Goal: Information Seeking & Learning: Learn about a topic

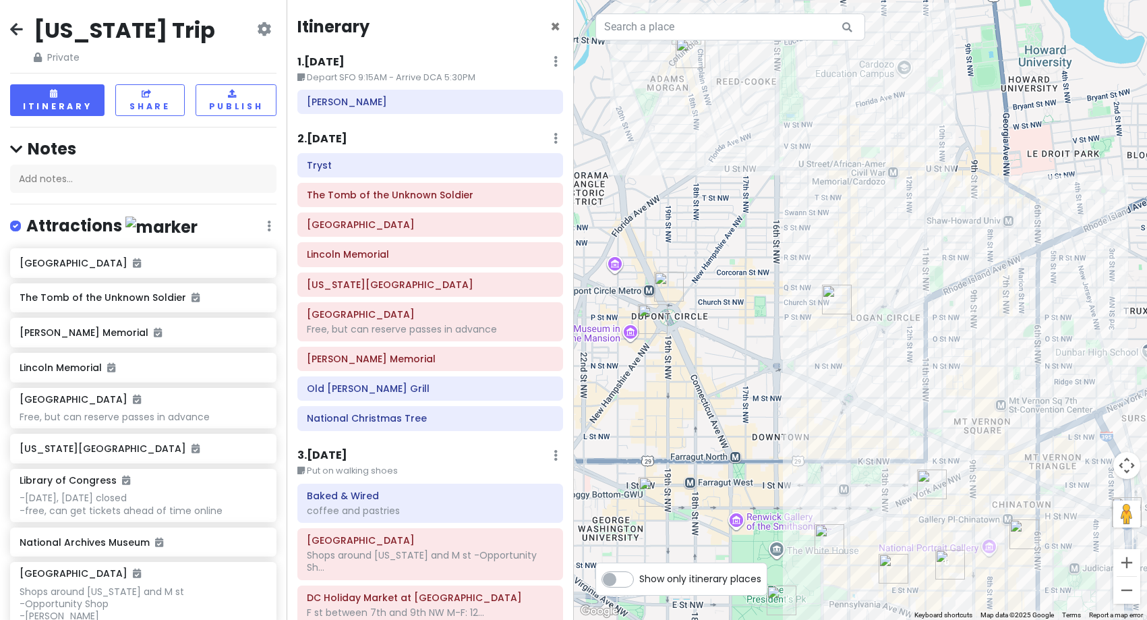
click at [323, 142] on h6 "2 . [DATE]" at bounding box center [322, 139] width 50 height 14
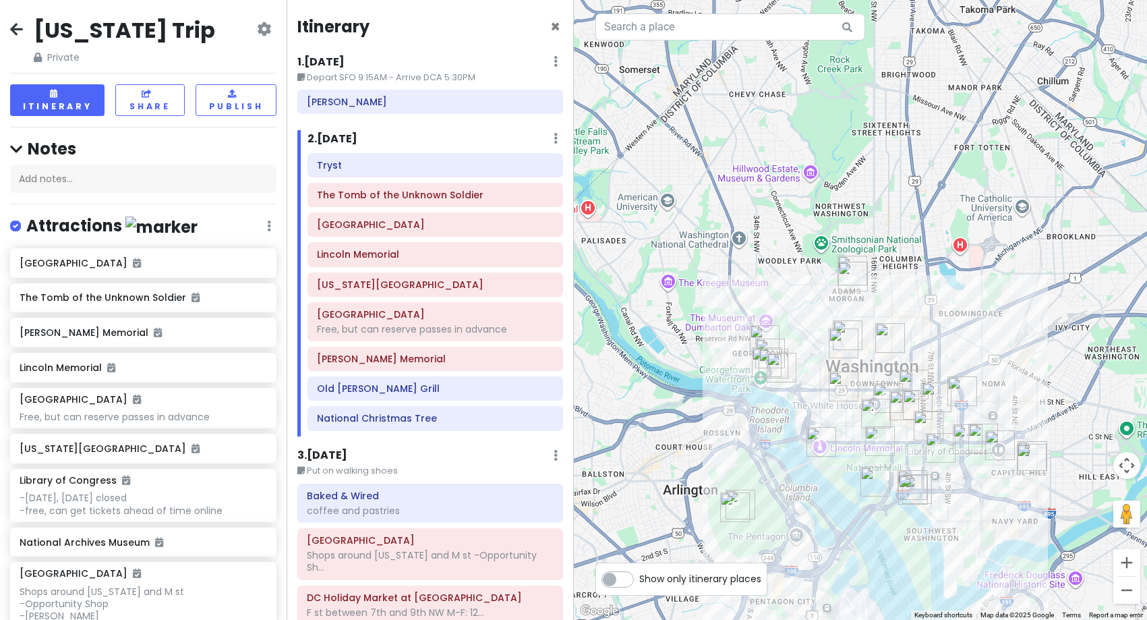
drag, startPoint x: 926, startPoint y: 427, endPoint x: 939, endPoint y: 353, distance: 75.9
click at [932, 390] on img "Ford's Theatre" at bounding box center [918, 405] width 30 height 30
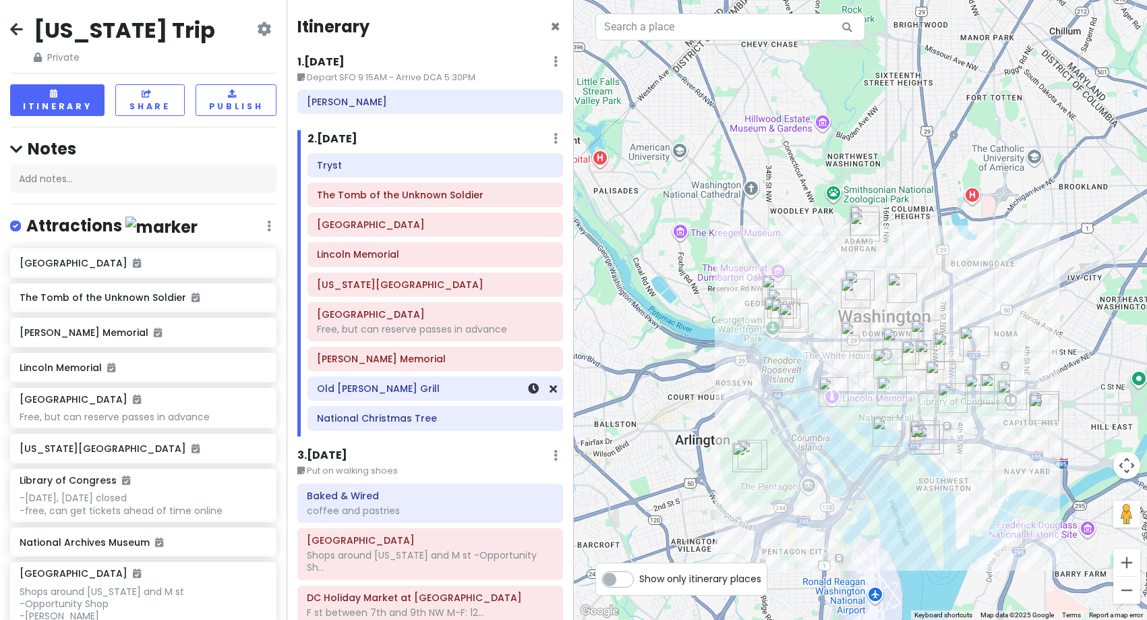
click at [347, 397] on div "Old [PERSON_NAME] Grill" at bounding box center [435, 388] width 237 height 19
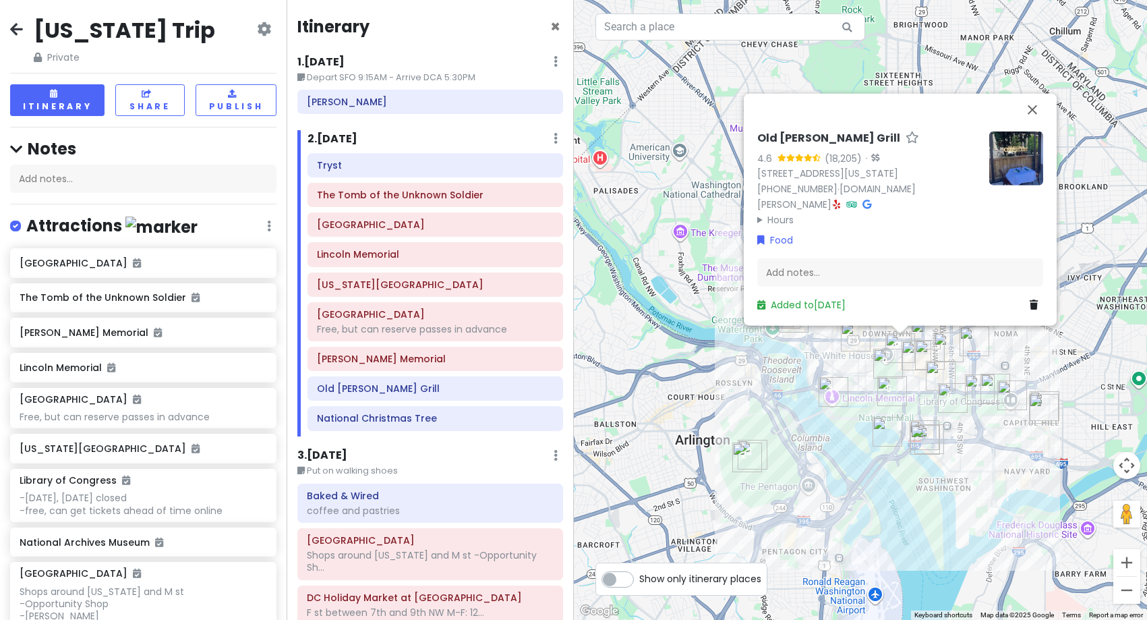
click at [1017, 177] on img at bounding box center [1016, 158] width 54 height 54
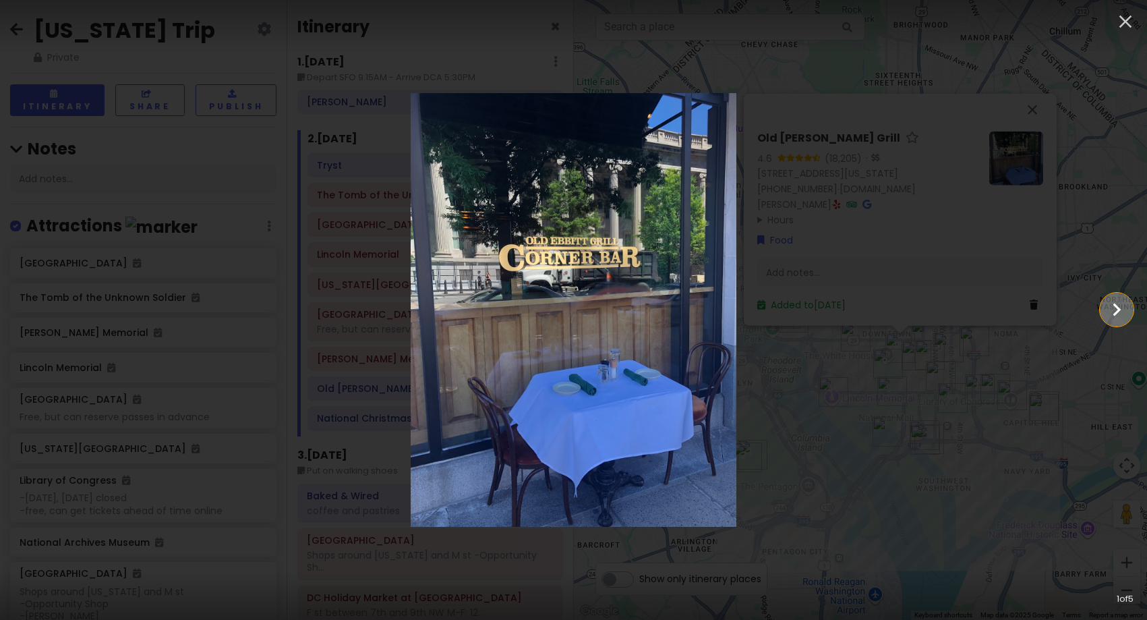
click at [1108, 312] on icon "Show slide 2 of 5" at bounding box center [1117, 309] width 26 height 32
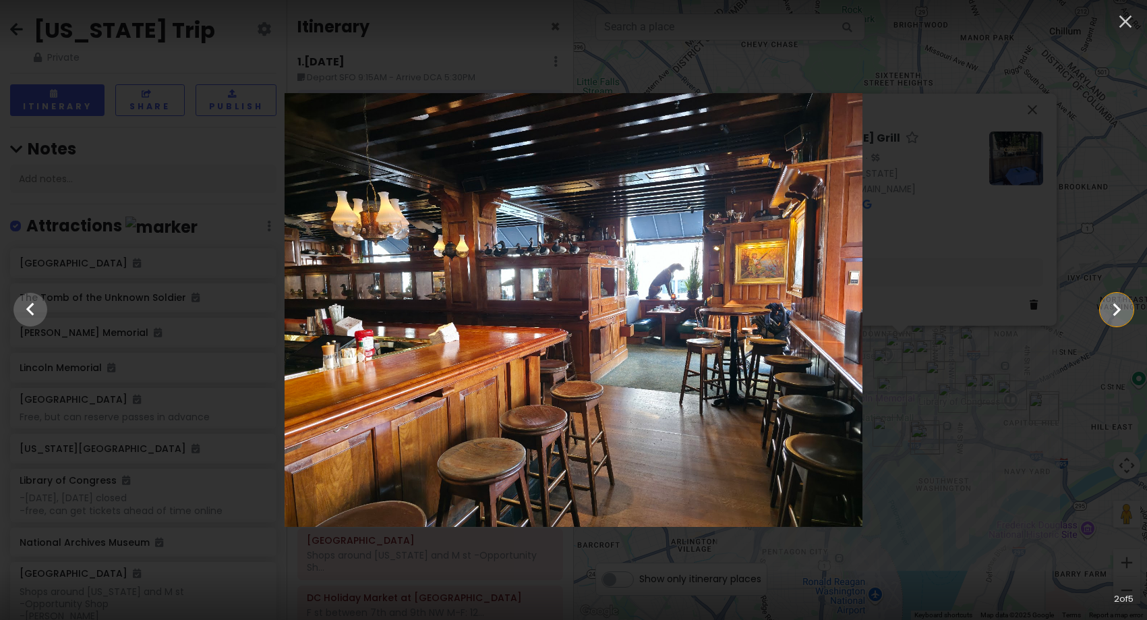
click at [1108, 312] on icon "Show slide 3 of 5" at bounding box center [1117, 309] width 26 height 32
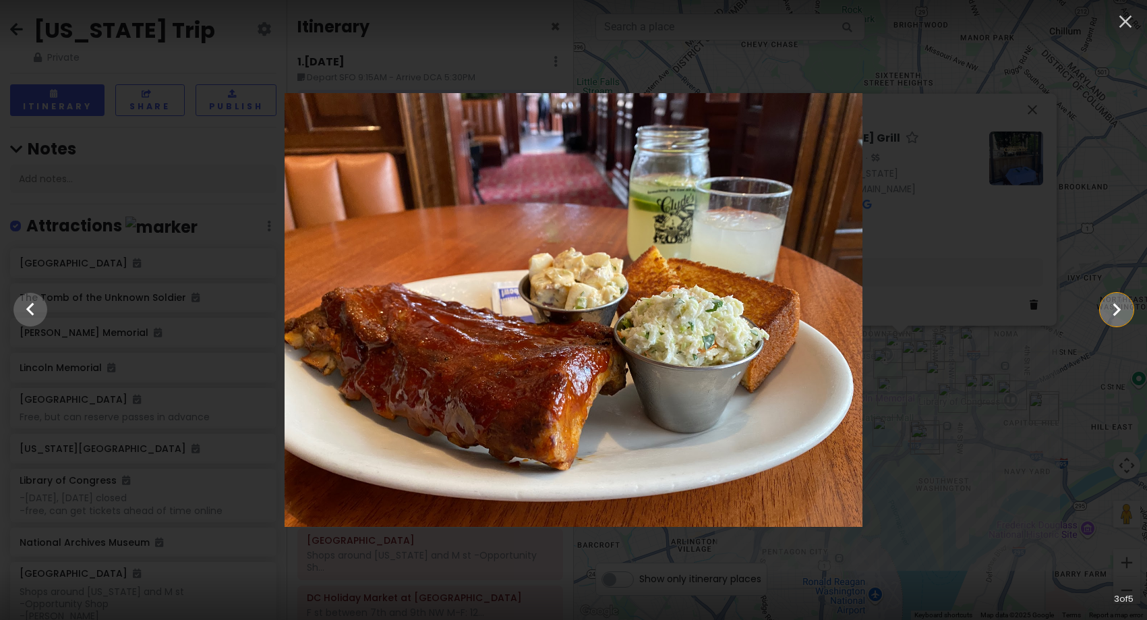
click at [1108, 312] on icon "Show slide 4 of 5" at bounding box center [1117, 309] width 26 height 32
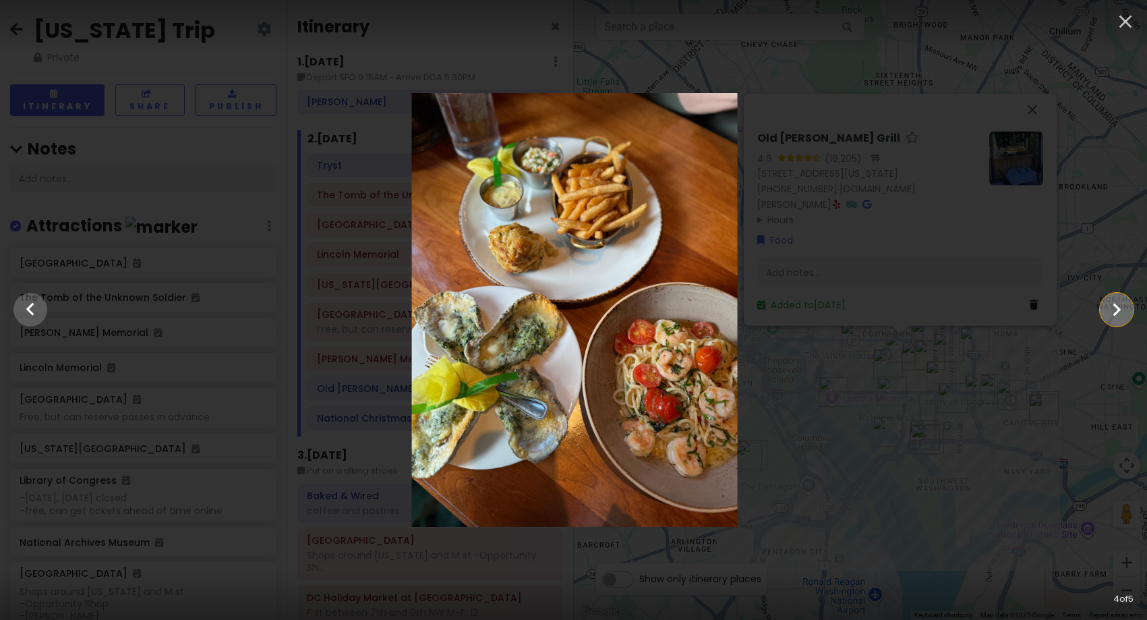
click at [1108, 312] on icon "Show slide 5 of 5" at bounding box center [1117, 309] width 26 height 32
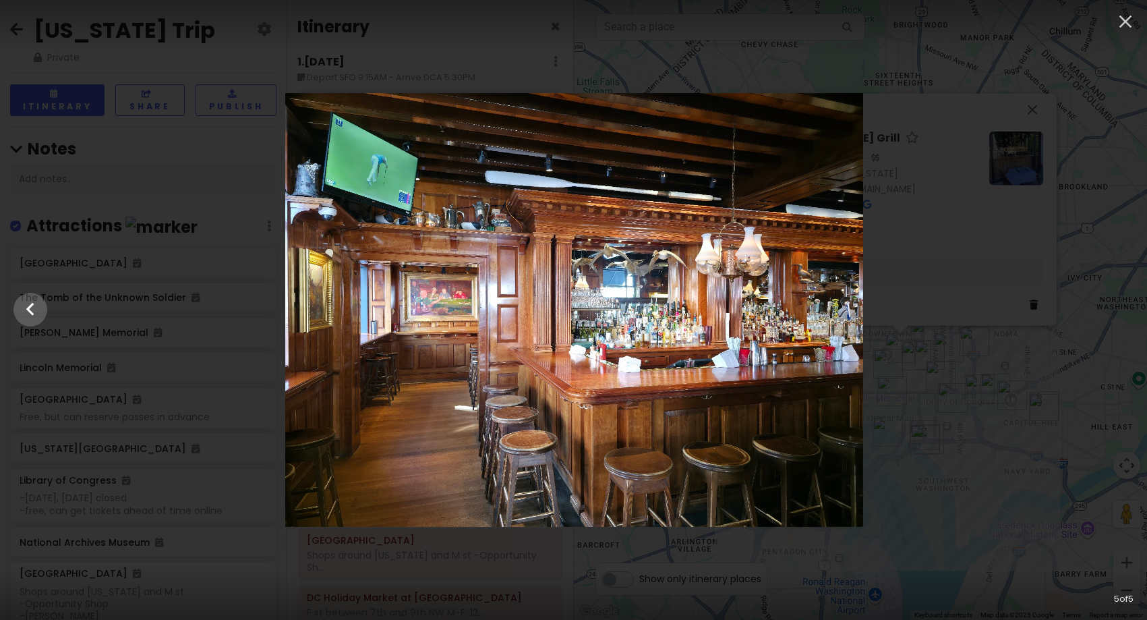
click at [1108, 312] on div at bounding box center [574, 310] width 1147 height 434
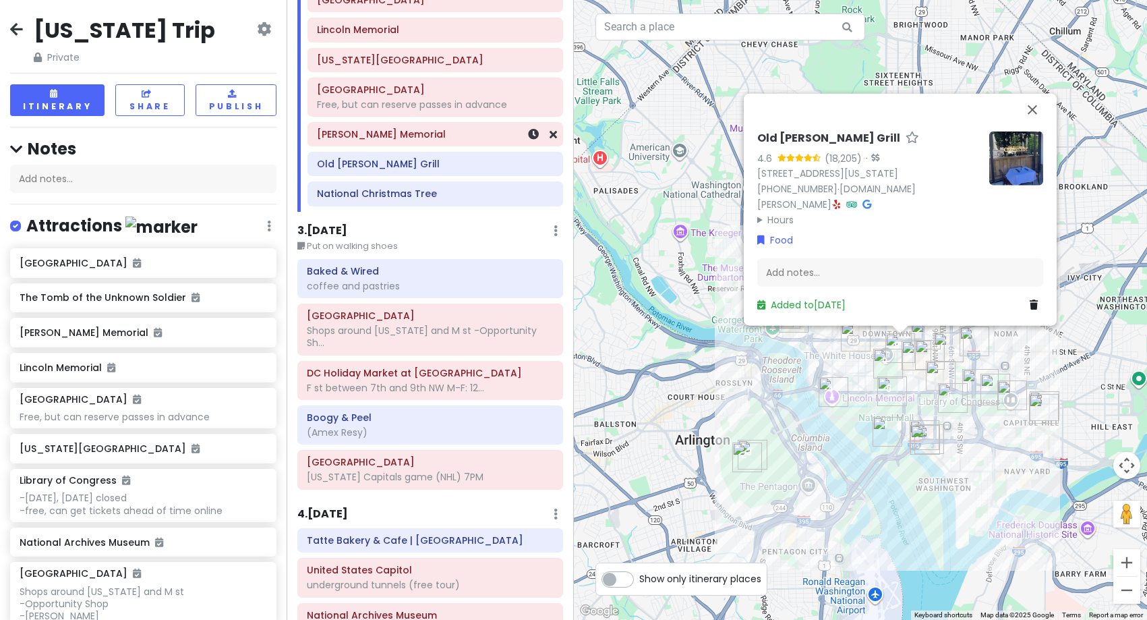
scroll to position [270, 0]
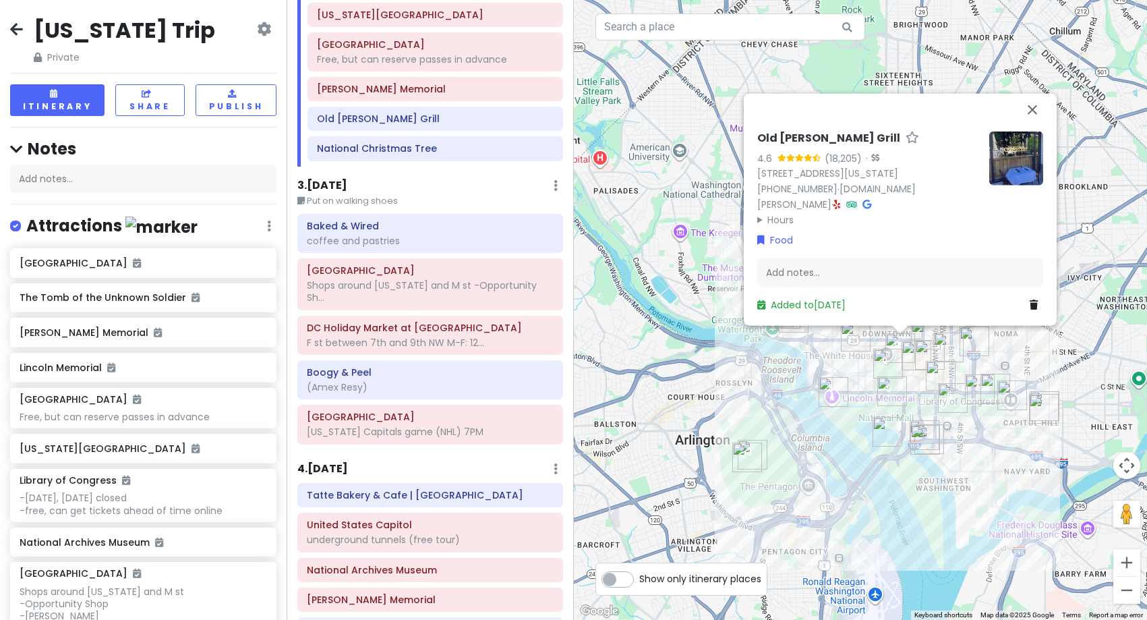
click at [334, 185] on h6 "3 . [DATE]" at bounding box center [322, 186] width 50 height 14
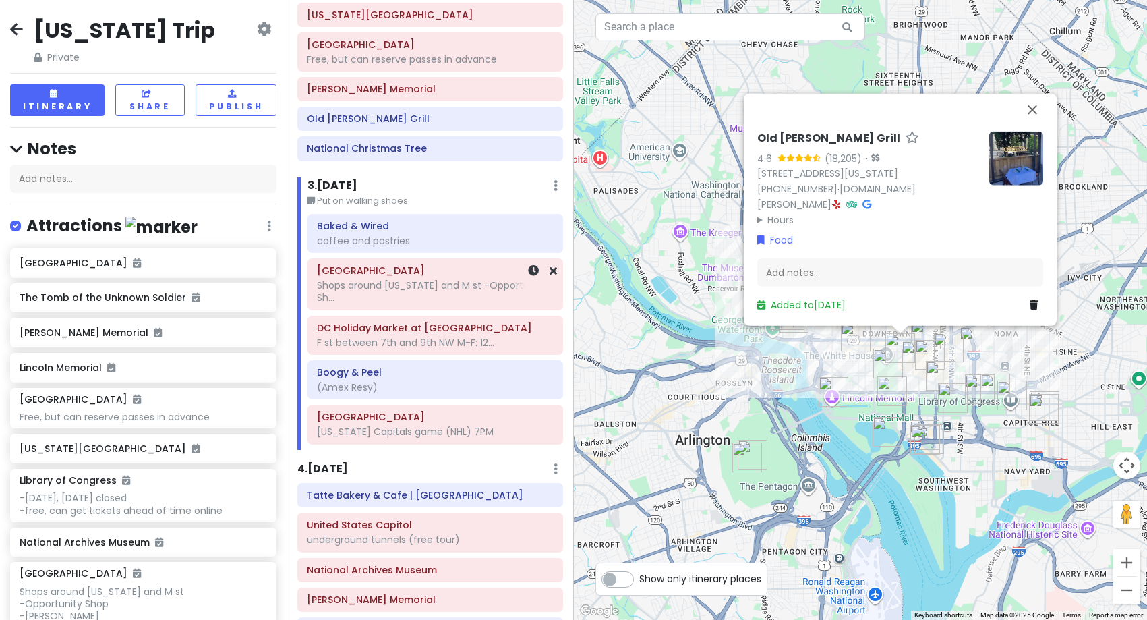
click at [396, 299] on div "Shops around [US_STATE] and M st -Opportunity Sh..." at bounding box center [435, 291] width 237 height 24
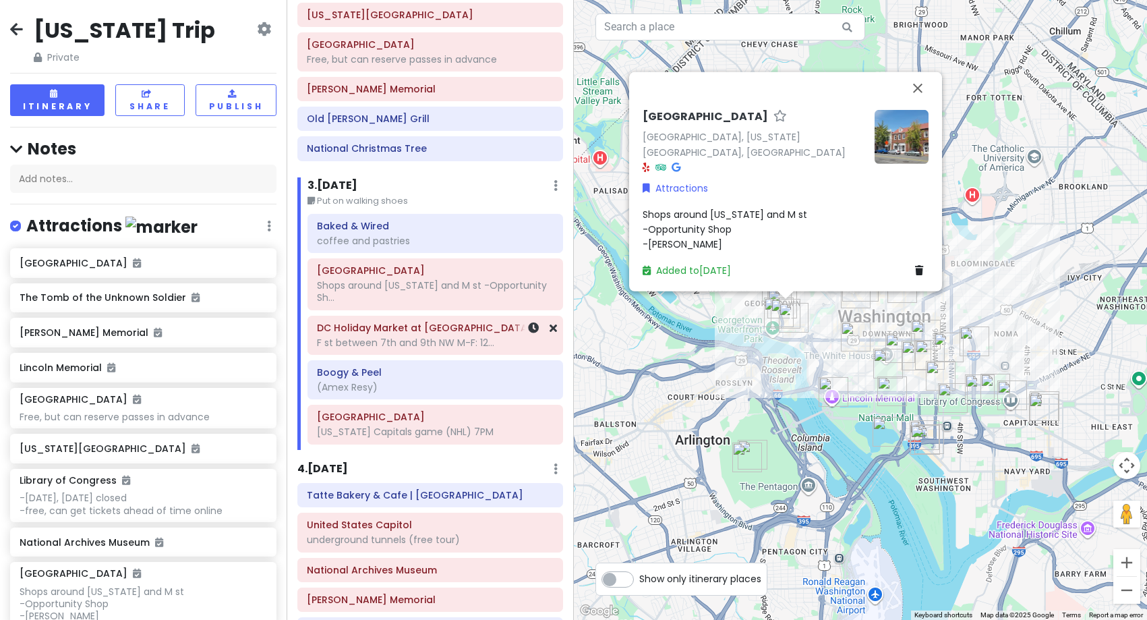
click at [425, 347] on div "F st between 7th and 9th NW M-F: 12..." at bounding box center [435, 342] width 237 height 12
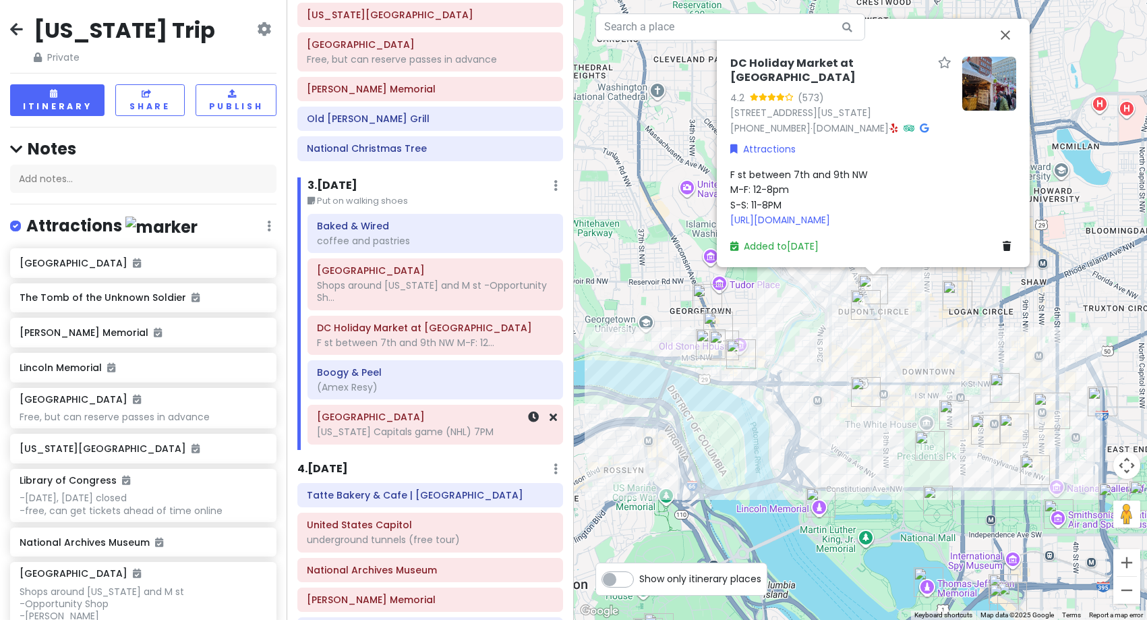
click at [411, 437] on div "[US_STATE] Capitals game (NHL) 7PM" at bounding box center [435, 431] width 237 height 12
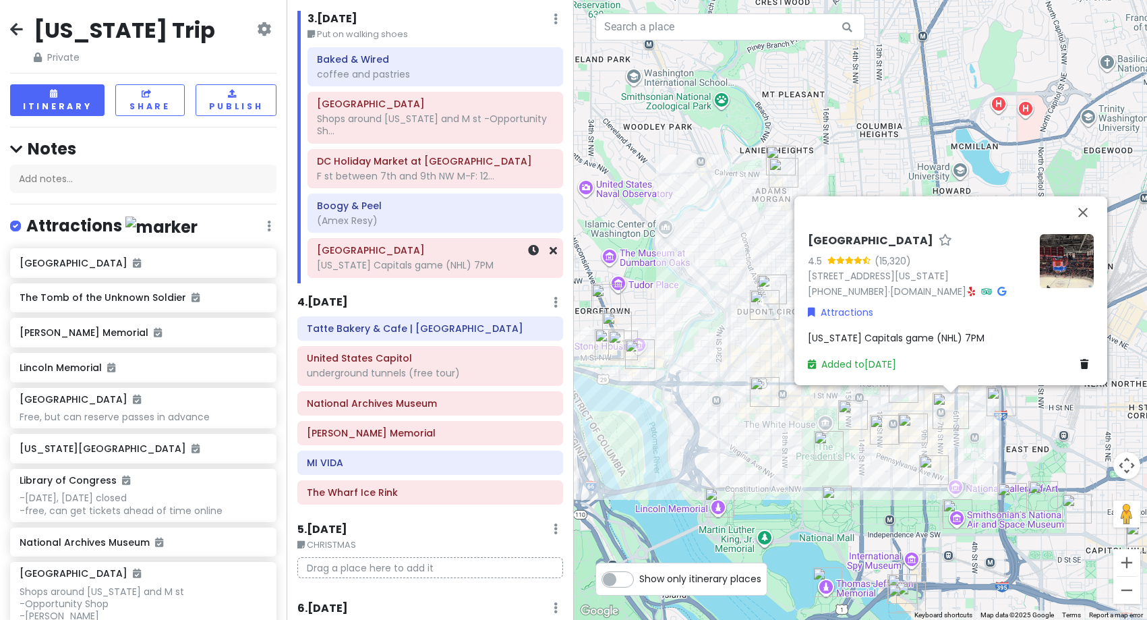
scroll to position [472, 0]
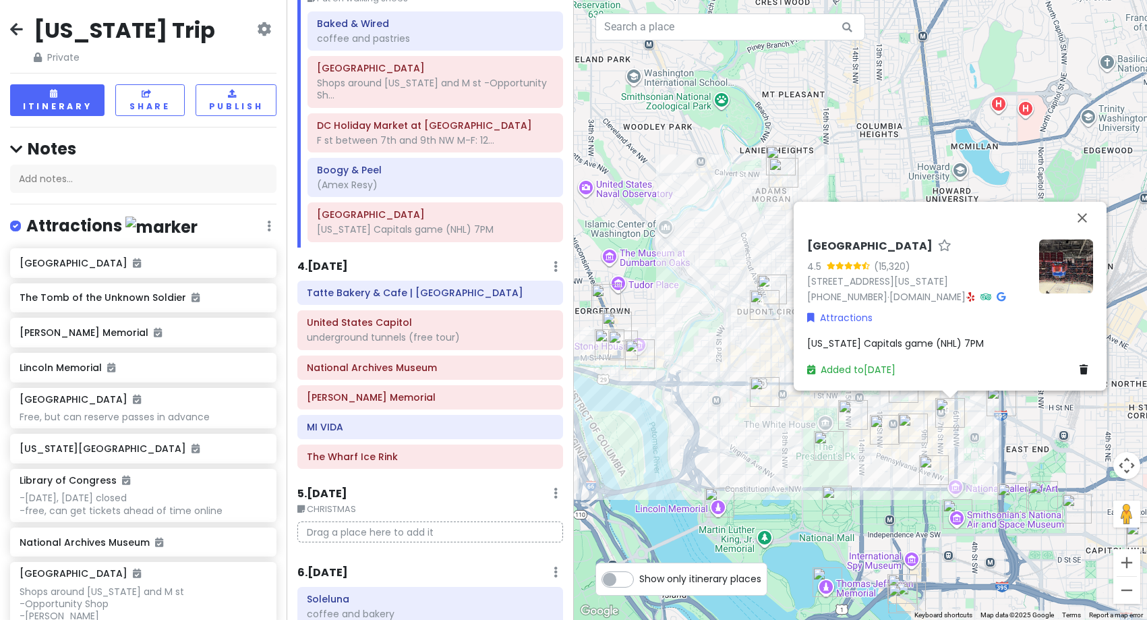
click at [348, 264] on h6 "4 . [DATE]" at bounding box center [322, 267] width 51 height 14
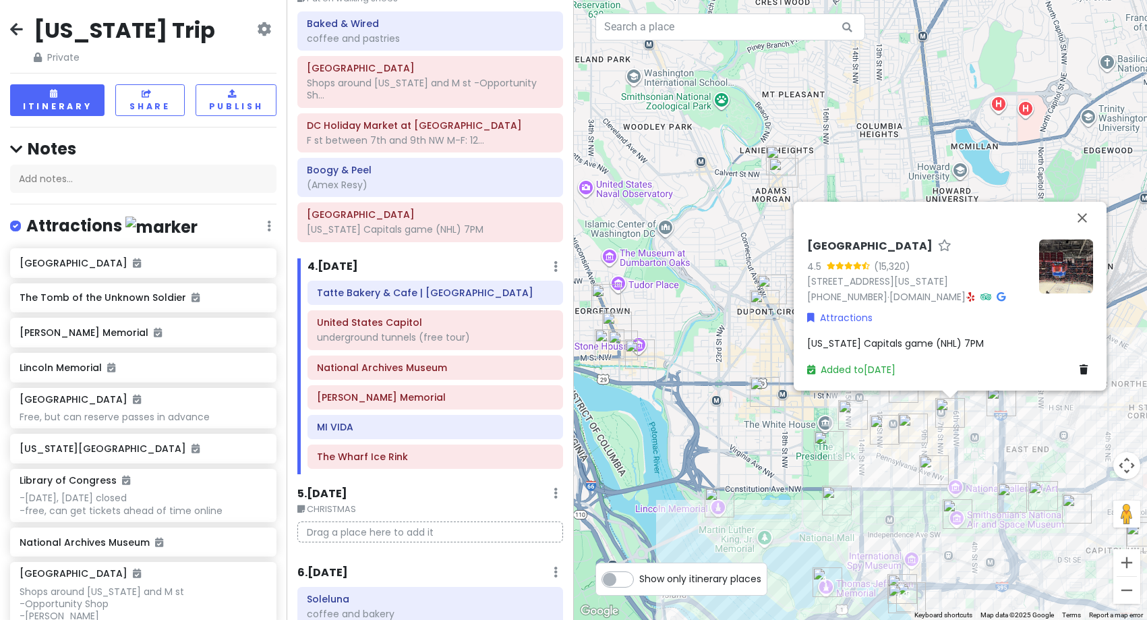
click at [754, 438] on div "[GEOGRAPHIC_DATA] 4.5 (15,320) [STREET_ADDRESS][US_STATE] [PHONE_NUMBER] · [DOM…" at bounding box center [861, 310] width 574 height 620
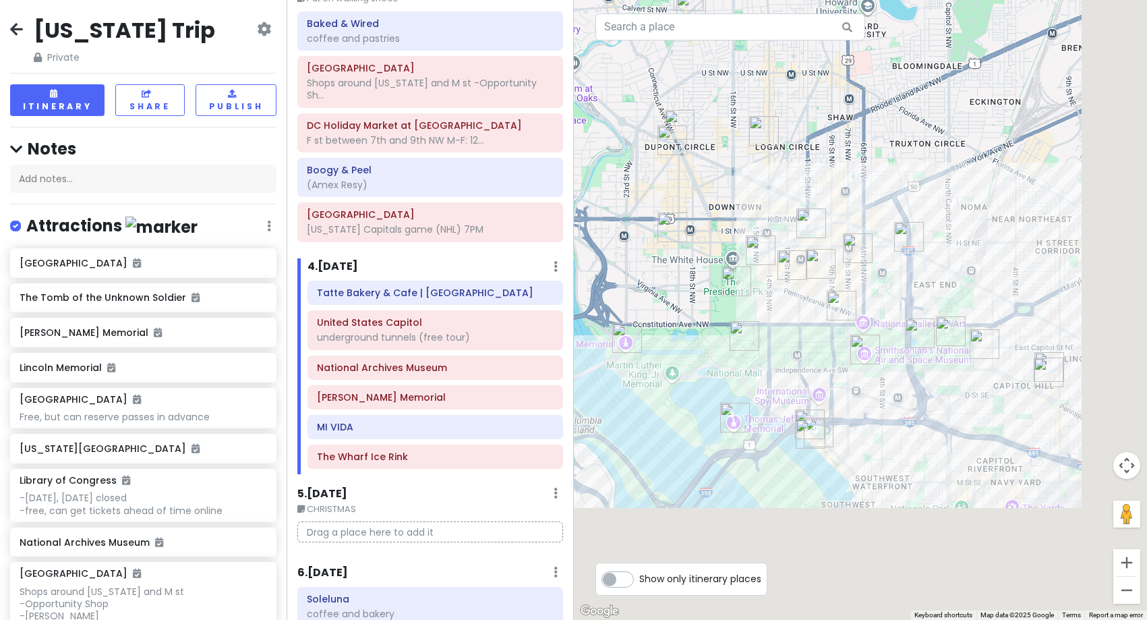
drag, startPoint x: 858, startPoint y: 463, endPoint x: 763, endPoint y: 297, distance: 191.8
click at [763, 297] on div at bounding box center [861, 310] width 574 height 620
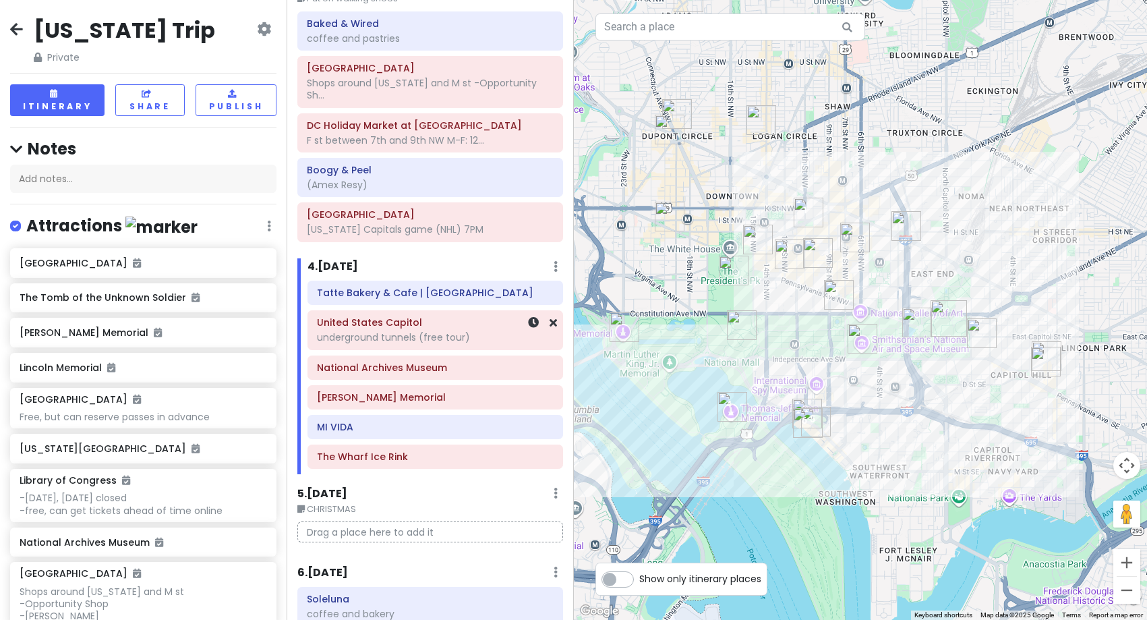
click at [427, 347] on div "United States Capitol underground tunnels (free tour)" at bounding box center [435, 330] width 254 height 38
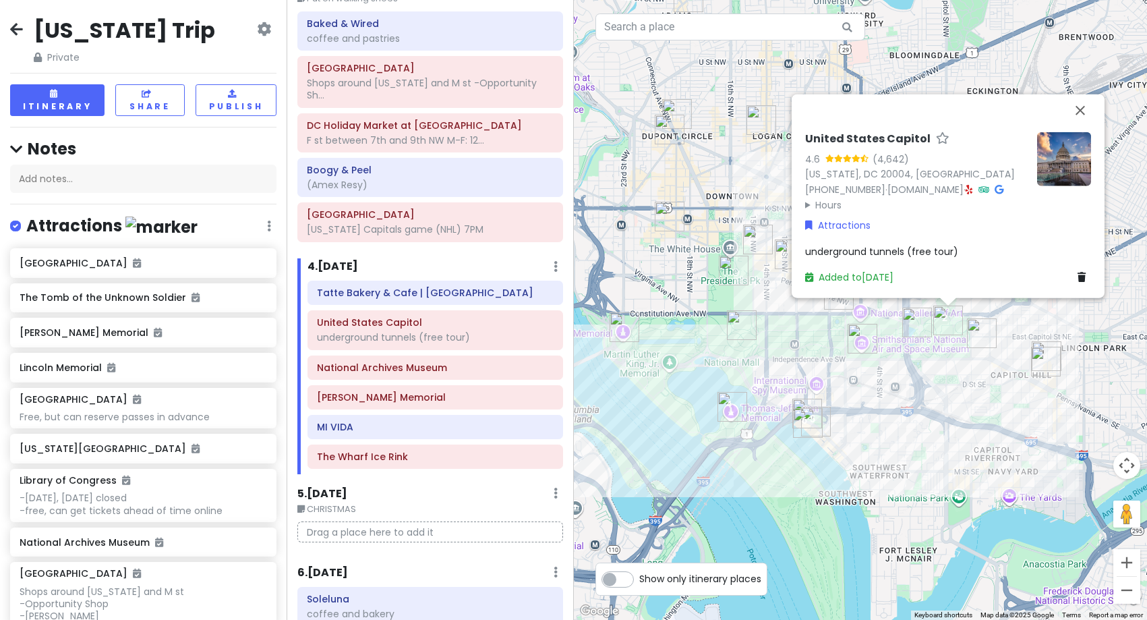
click at [1074, 147] on img at bounding box center [1064, 158] width 54 height 54
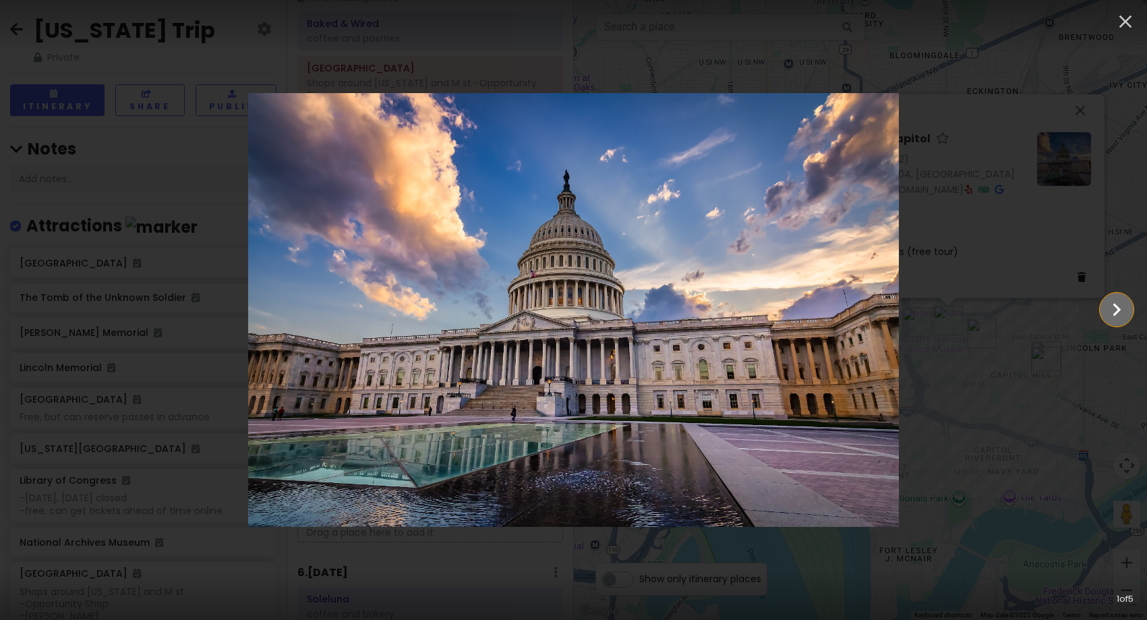
click at [1114, 315] on icon "Show slide 2 of 5" at bounding box center [1117, 309] width 8 height 13
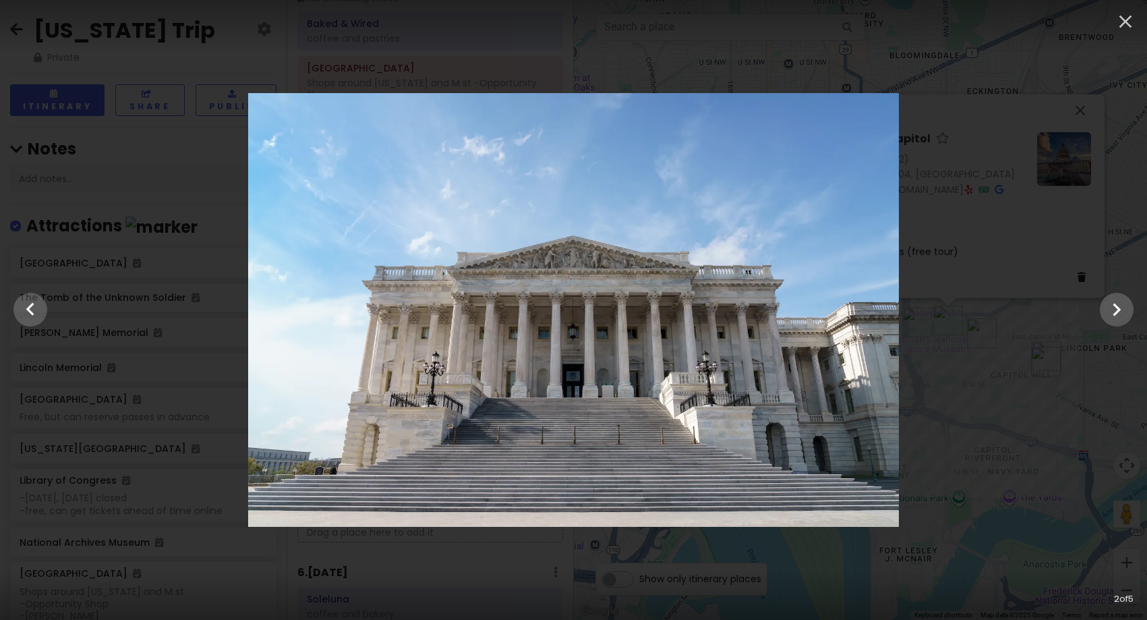
click at [1035, 495] on div at bounding box center [573, 310] width 1147 height 434
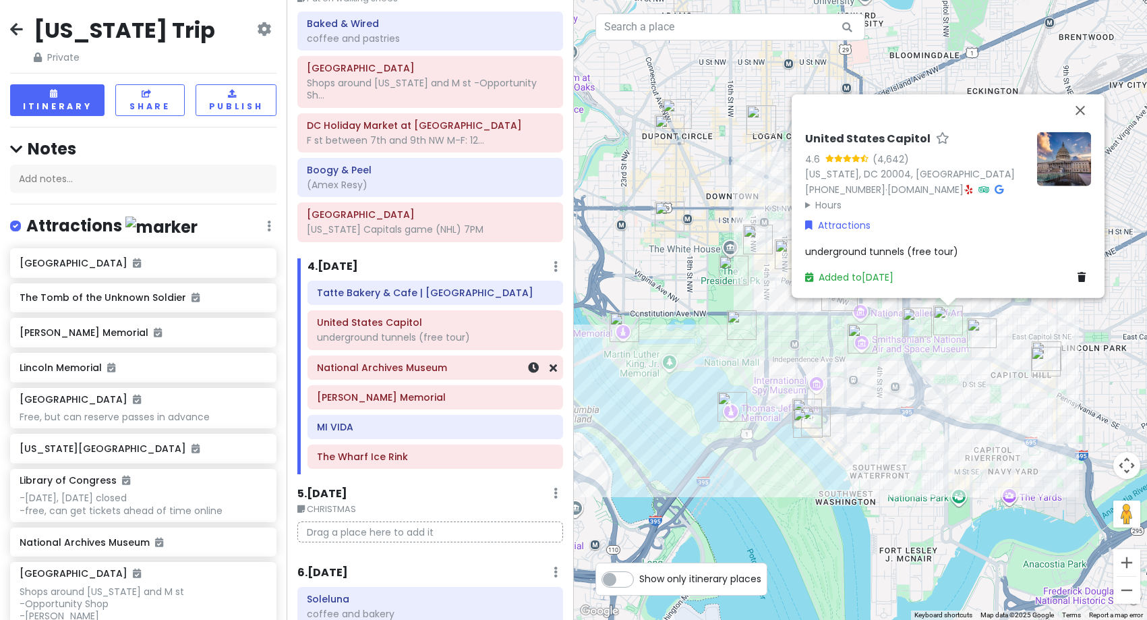
click at [463, 375] on div "National Archives Museum" at bounding box center [435, 367] width 237 height 19
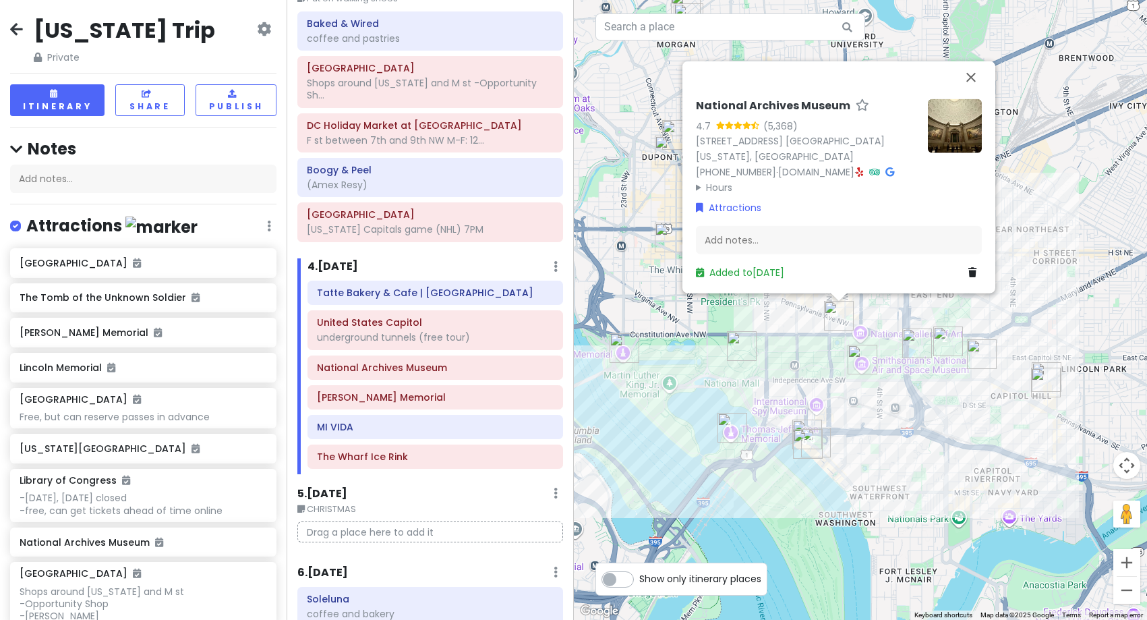
click at [910, 388] on div "National Archives Museum 4.7 (5,368) [STREET_ADDRESS] [GEOGRAPHIC_DATA][US_STAT…" at bounding box center [861, 310] width 574 height 620
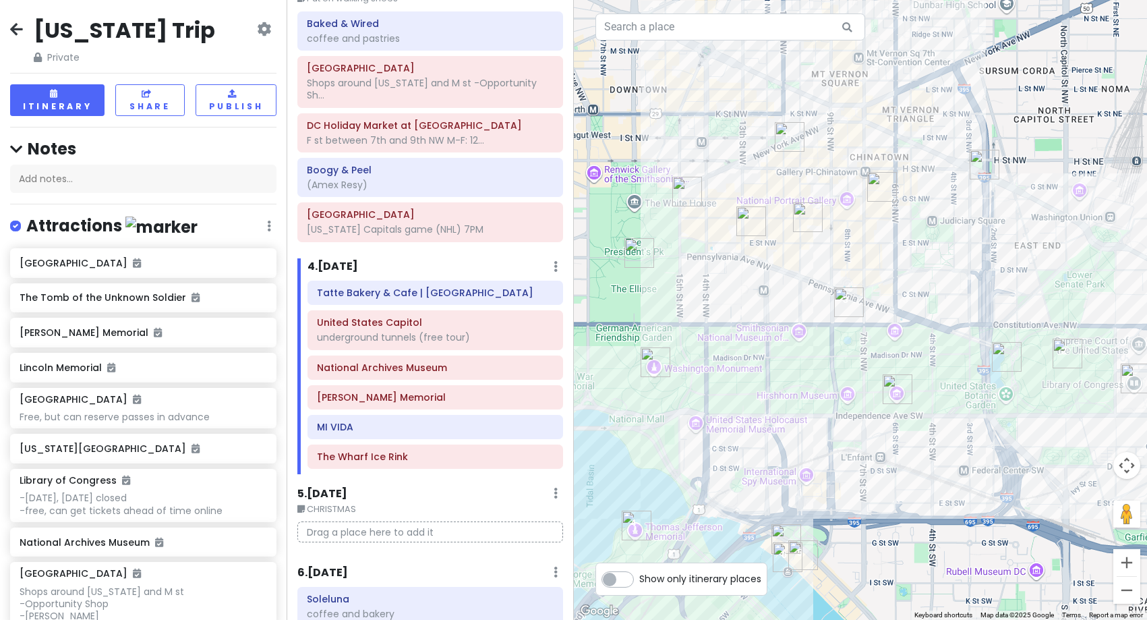
click at [1004, 361] on img "Ulysses S. Grant Memorial" at bounding box center [1007, 357] width 30 height 30
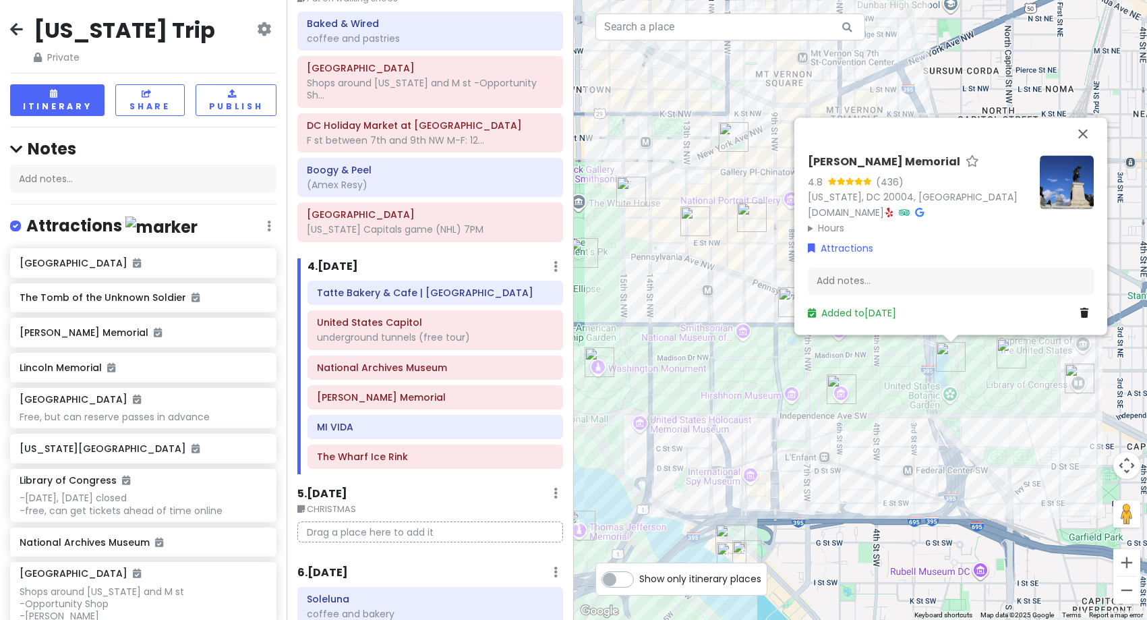
click at [885, 421] on div "[PERSON_NAME] Memorial 4.8 (436) [US_STATE][GEOGRAPHIC_DATA], [GEOGRAPHIC_DATA]…" at bounding box center [861, 310] width 574 height 620
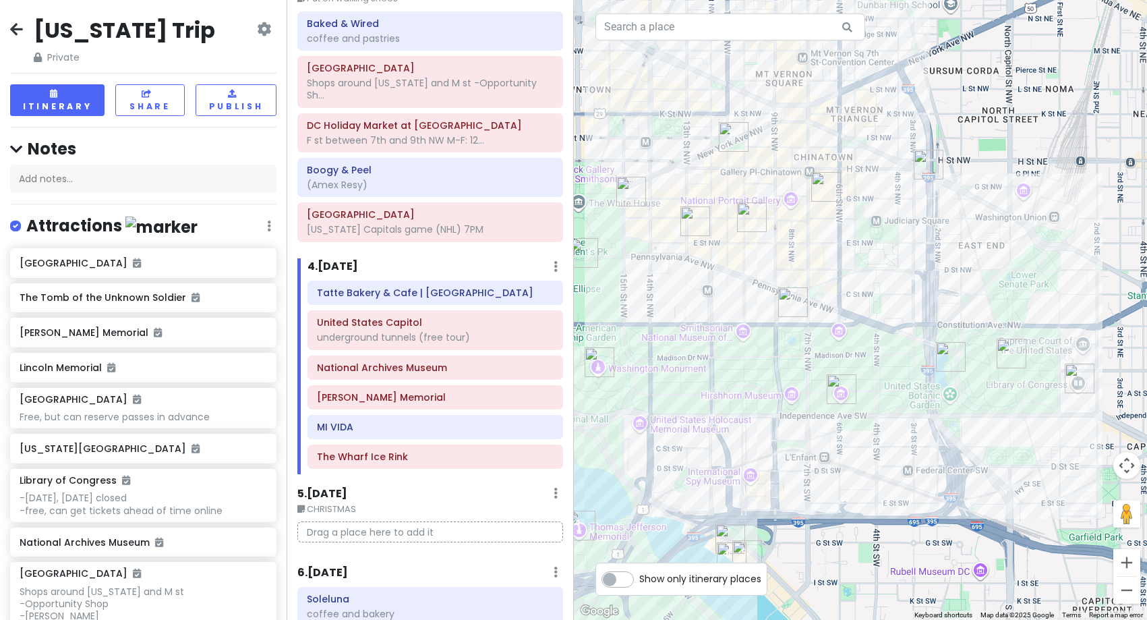
click at [747, 224] on img "Ford's Theatre" at bounding box center [752, 217] width 30 height 30
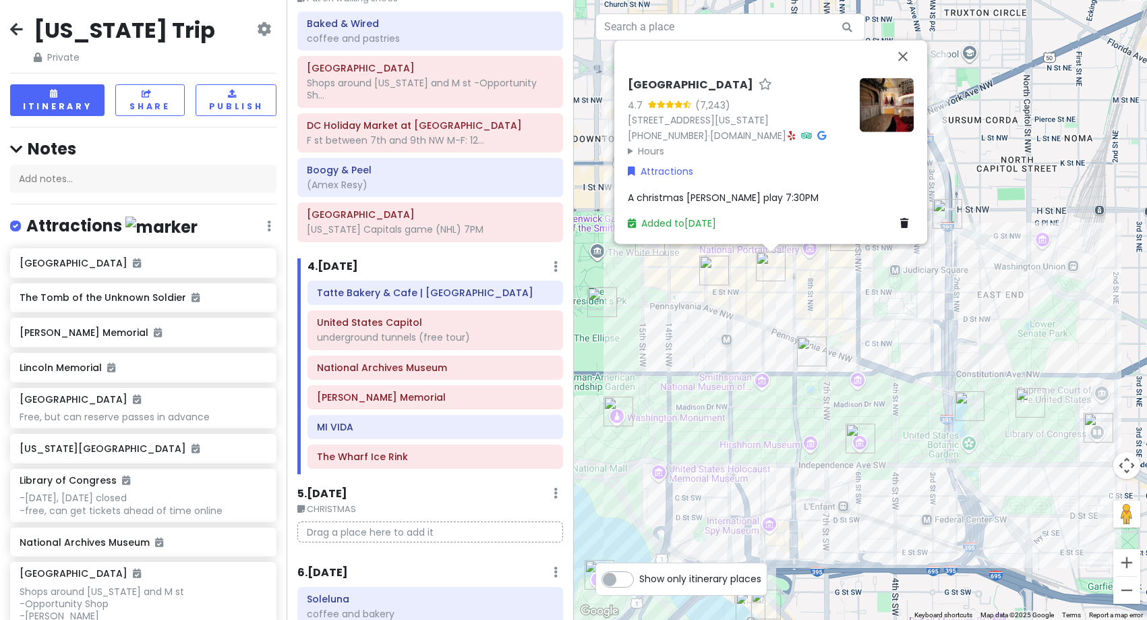
click at [706, 270] on img "Warner Theatre" at bounding box center [714, 271] width 30 height 30
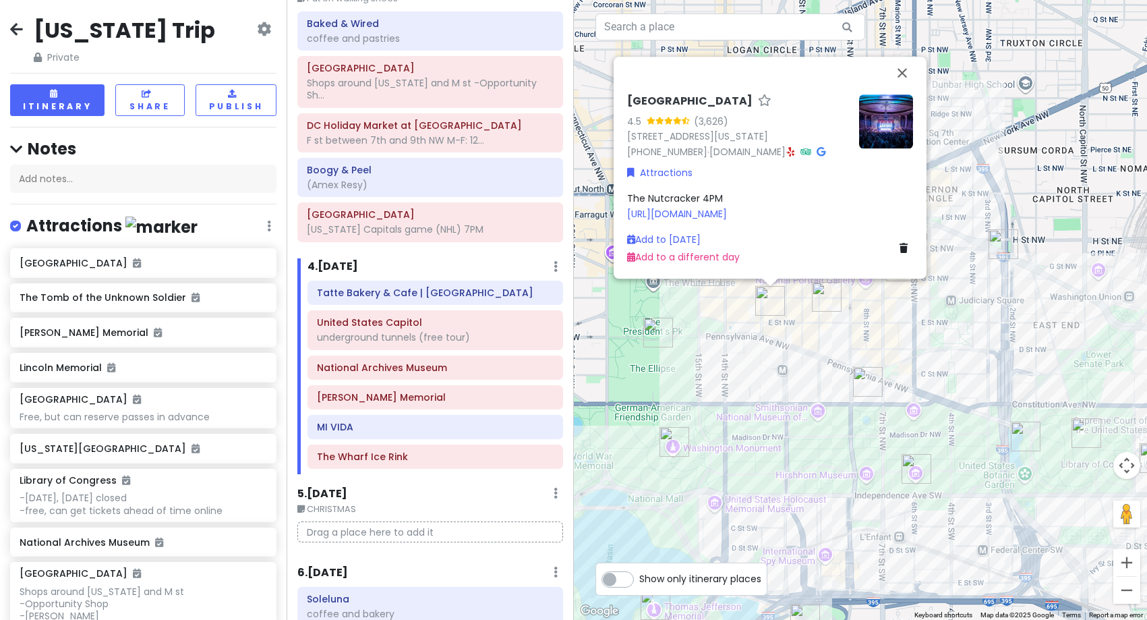
click at [703, 326] on div "Warner Theatre 4.5 (3,626) [STREET_ADDRESS][US_STATE] [PHONE_NUMBER] · [DOMAIN_…" at bounding box center [861, 310] width 574 height 620
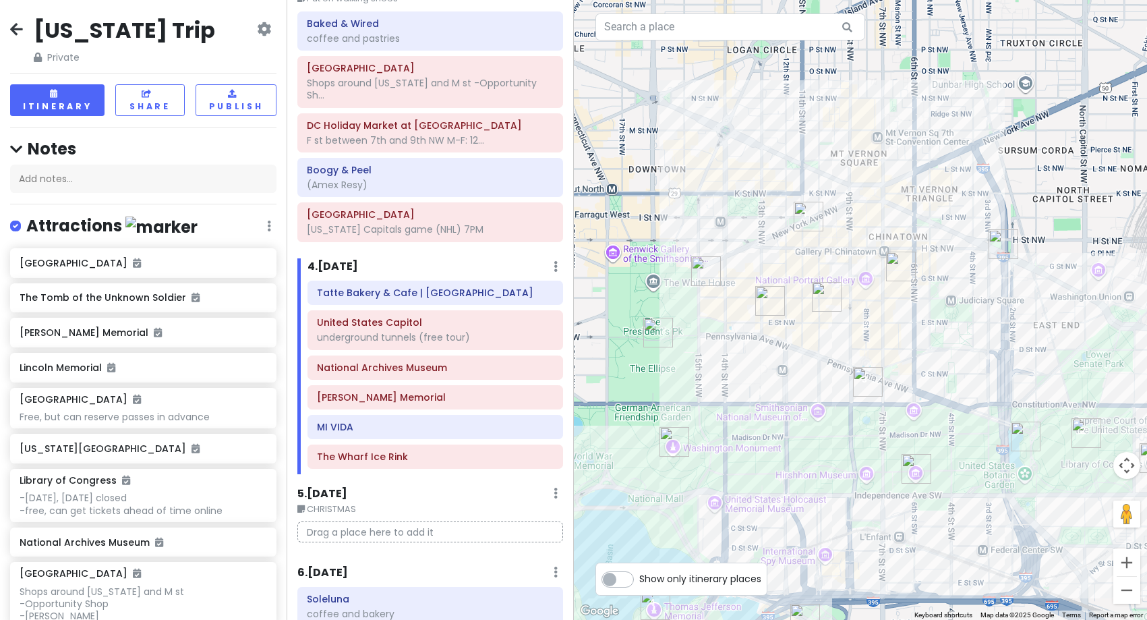
click at [894, 266] on img "Capital One Arena" at bounding box center [901, 266] width 30 height 30
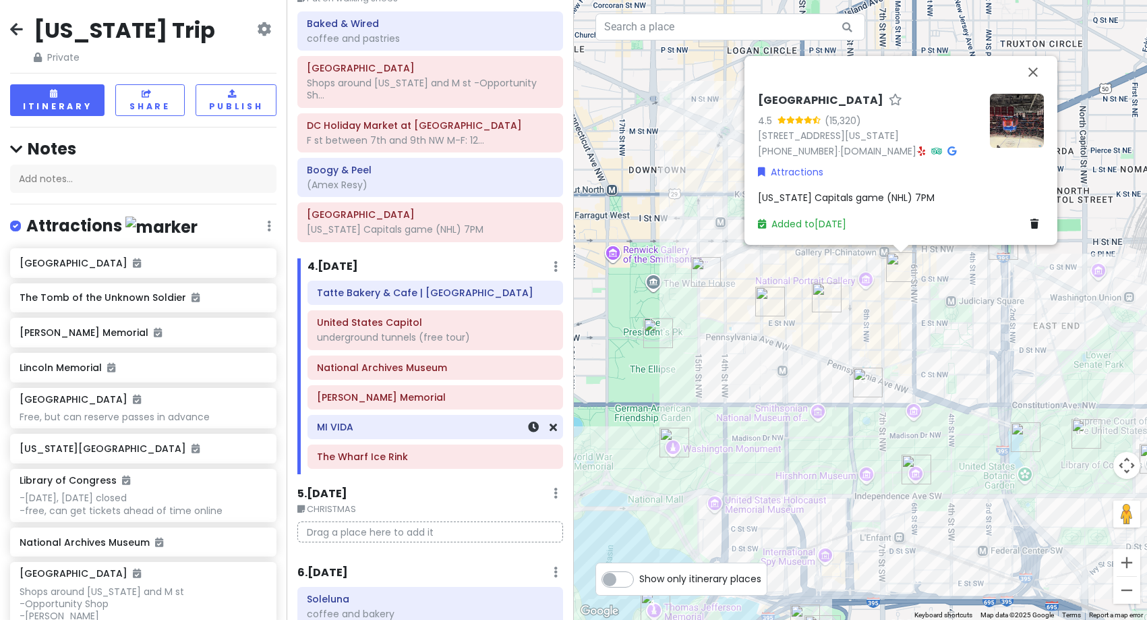
click at [403, 438] on div "MI VIDA" at bounding box center [435, 426] width 254 height 23
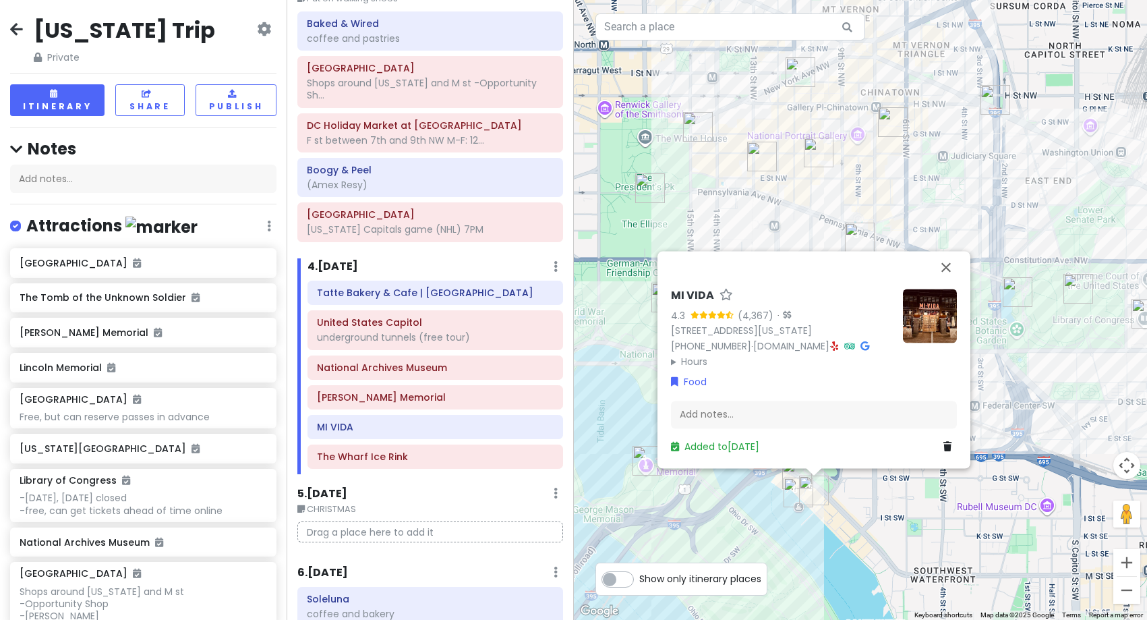
drag, startPoint x: 844, startPoint y: 573, endPoint x: 838, endPoint y: 483, distance: 89.9
click at [838, 485] on div "MI VIDA 4.3 (4,367) · [STREET_ADDRESS][US_STATE] [PHONE_NUMBER] · [DOMAIN_NAME]…" at bounding box center [861, 310] width 574 height 620
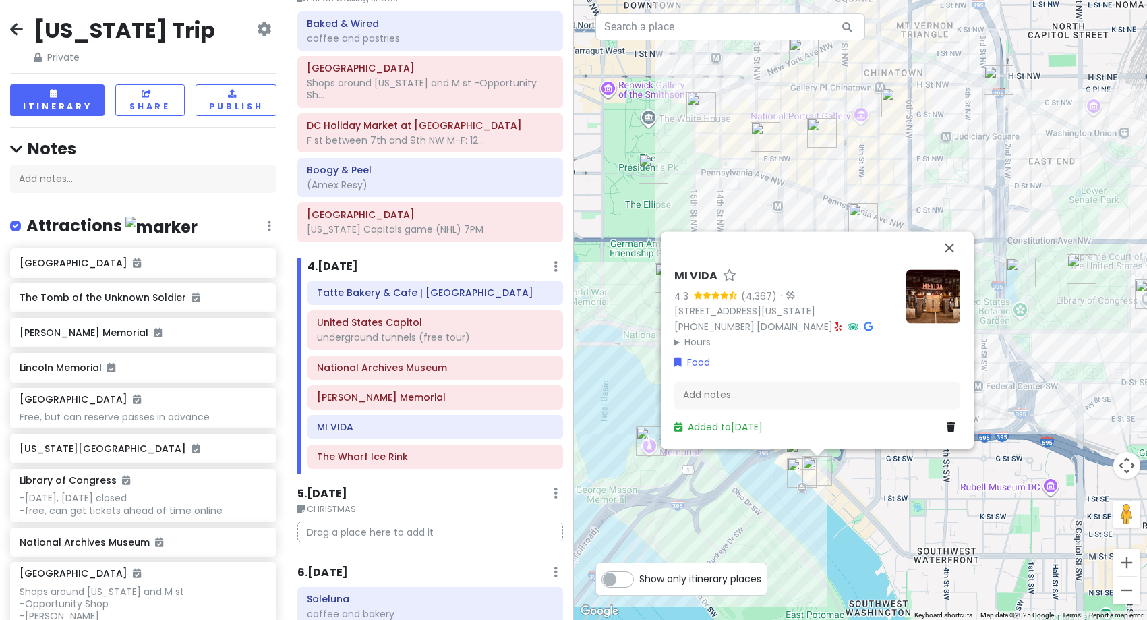
click at [645, 446] on img "Thomas Jefferson Memorial" at bounding box center [651, 441] width 30 height 30
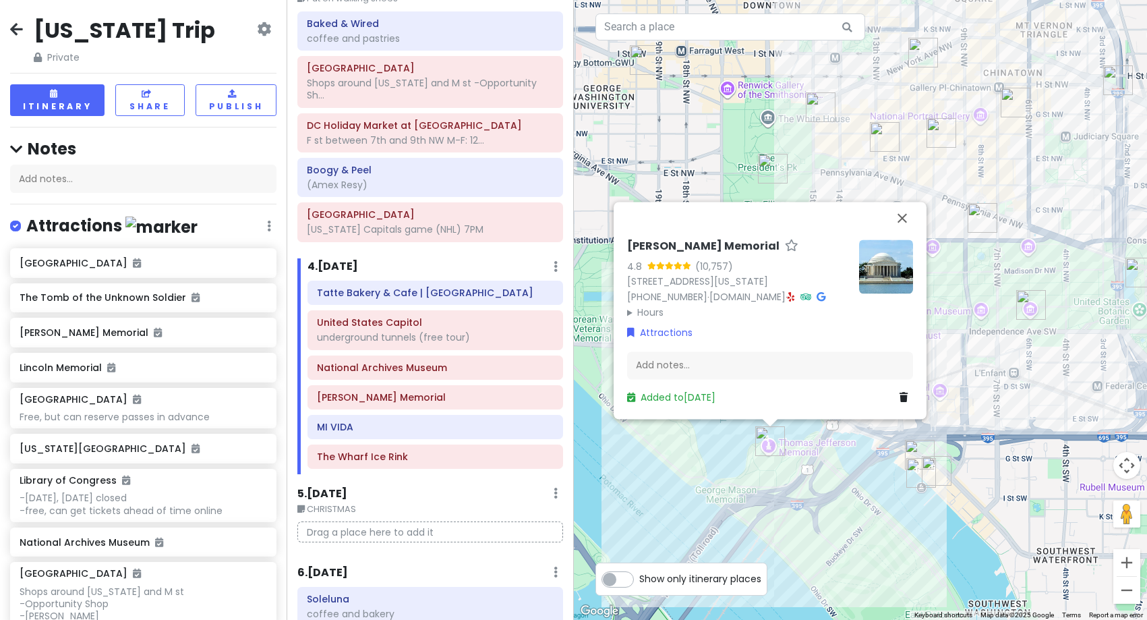
click at [934, 472] on img "The Wharf Ice Rink" at bounding box center [921, 473] width 30 height 30
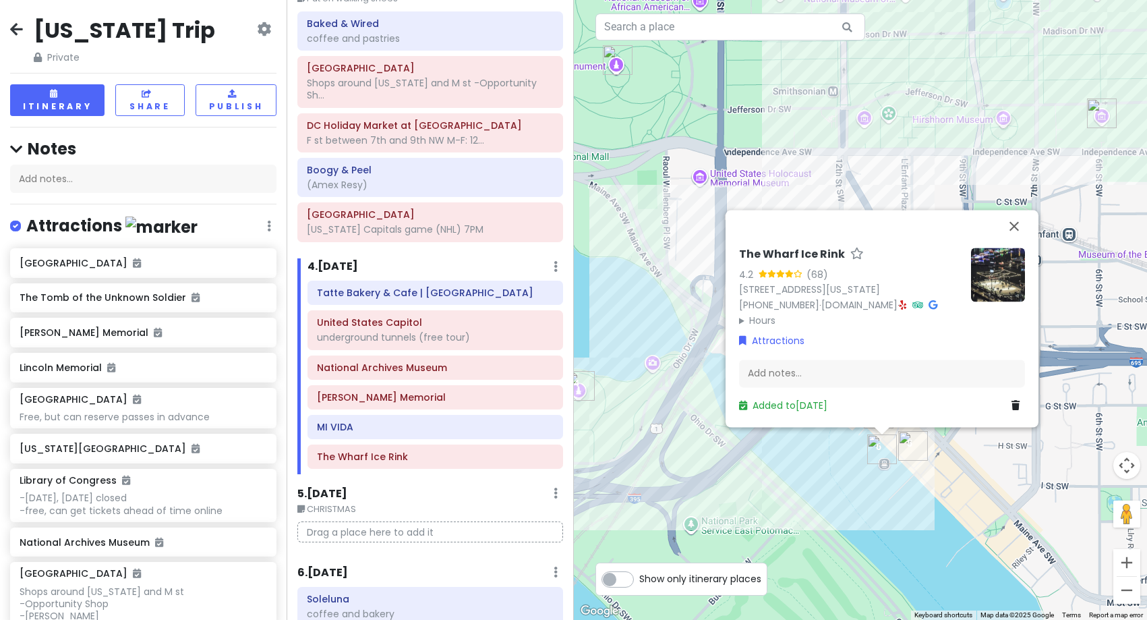
click at [979, 285] on img at bounding box center [998, 274] width 54 height 54
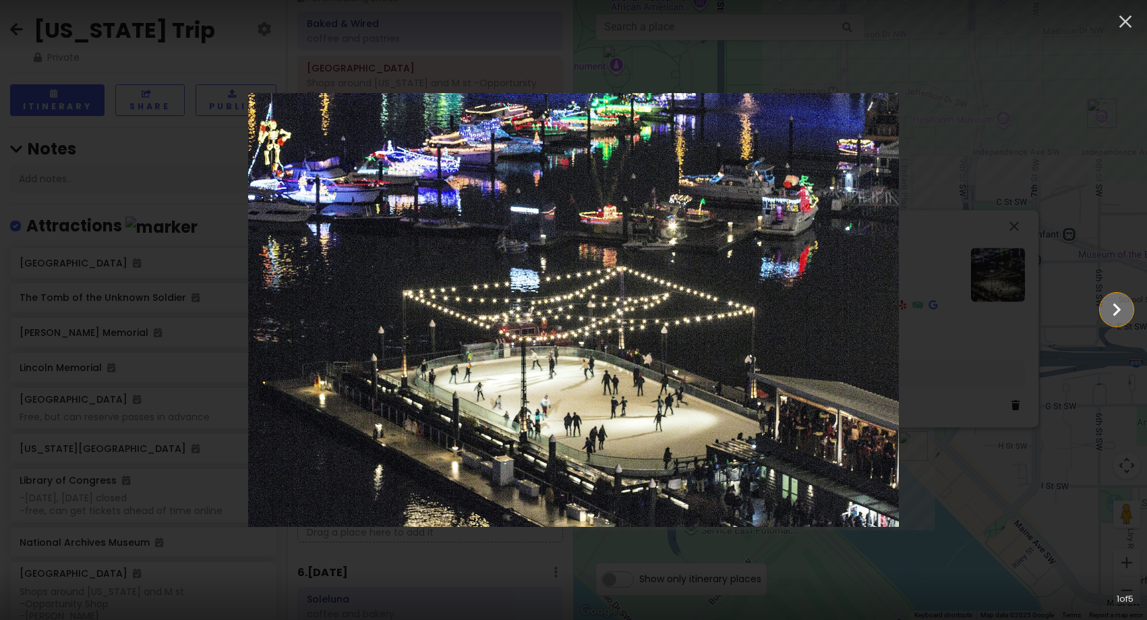
click at [1120, 313] on icon "Show slide 2 of 5" at bounding box center [1117, 309] width 26 height 32
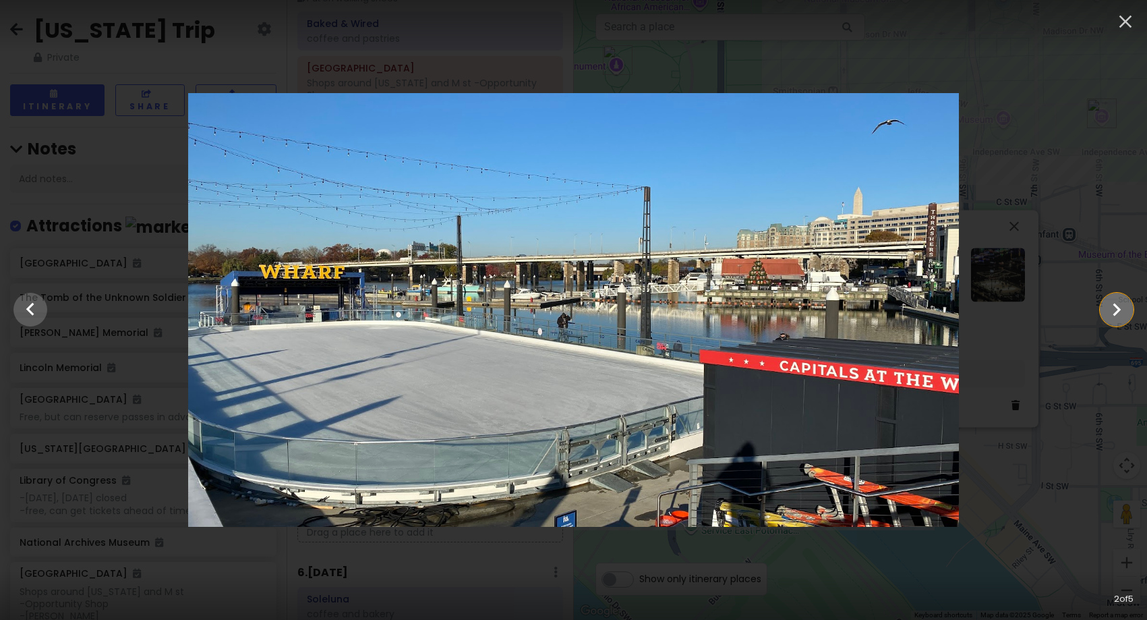
click at [1120, 313] on icon "Show slide 3 of 5" at bounding box center [1117, 309] width 26 height 32
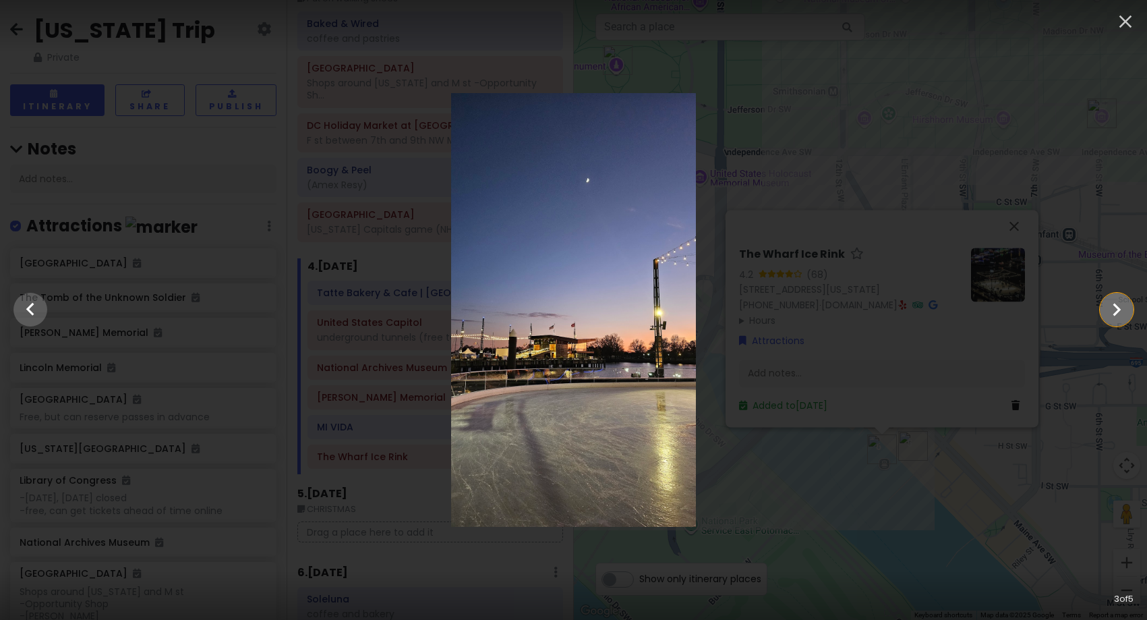
click at [1120, 313] on icon "Show slide 4 of 5" at bounding box center [1117, 309] width 26 height 32
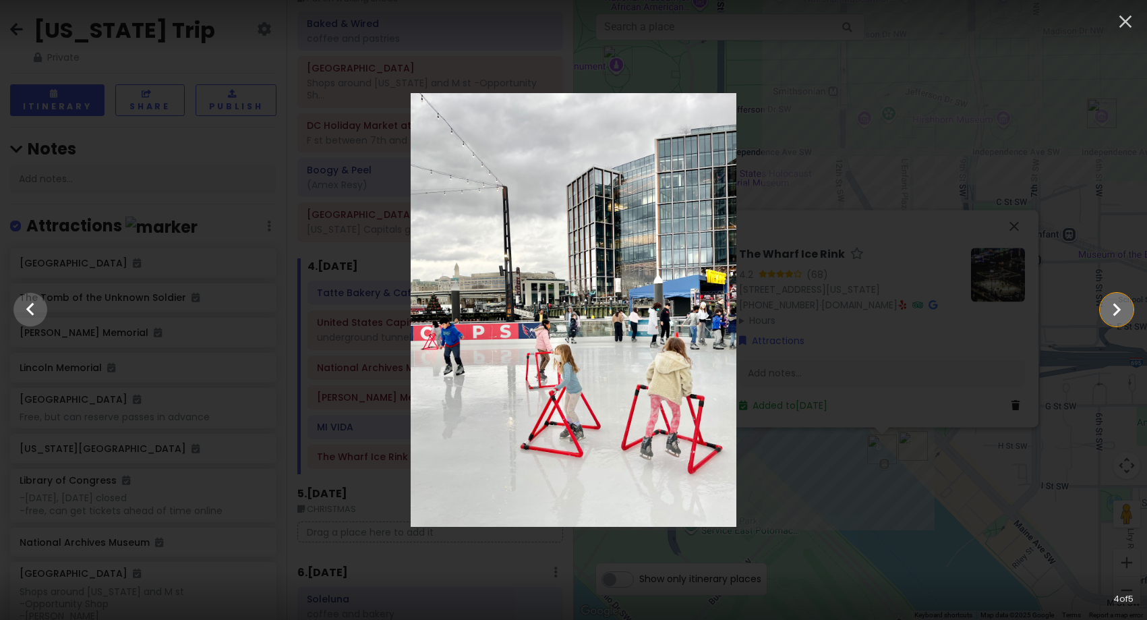
click at [1120, 313] on icon "Show slide 5 of 5" at bounding box center [1117, 309] width 26 height 32
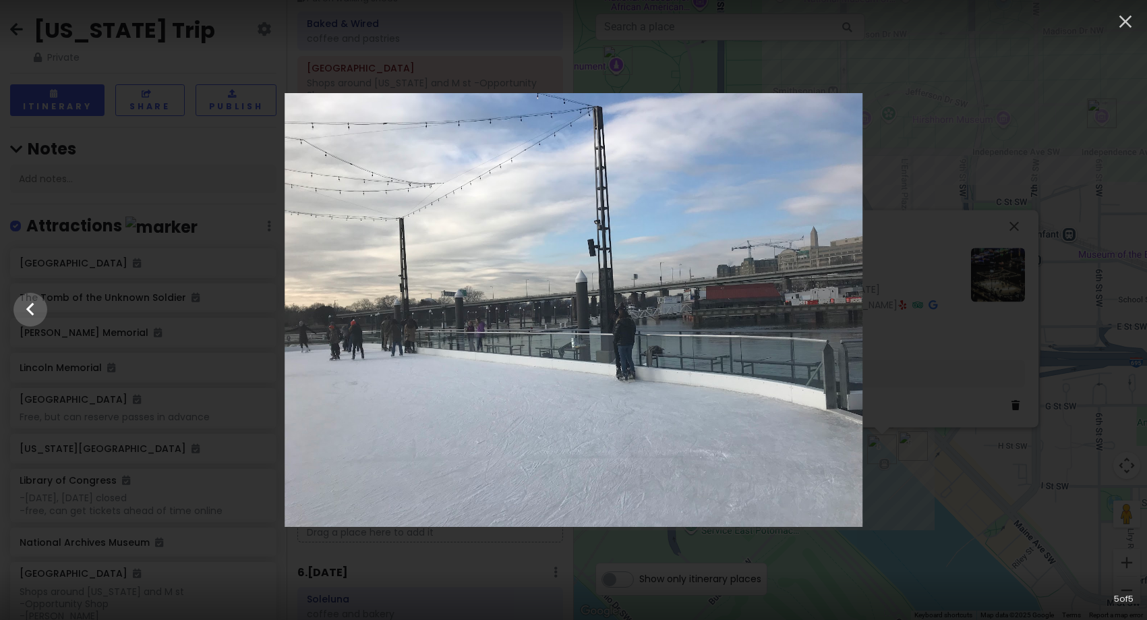
click at [1120, 313] on div at bounding box center [573, 310] width 1147 height 434
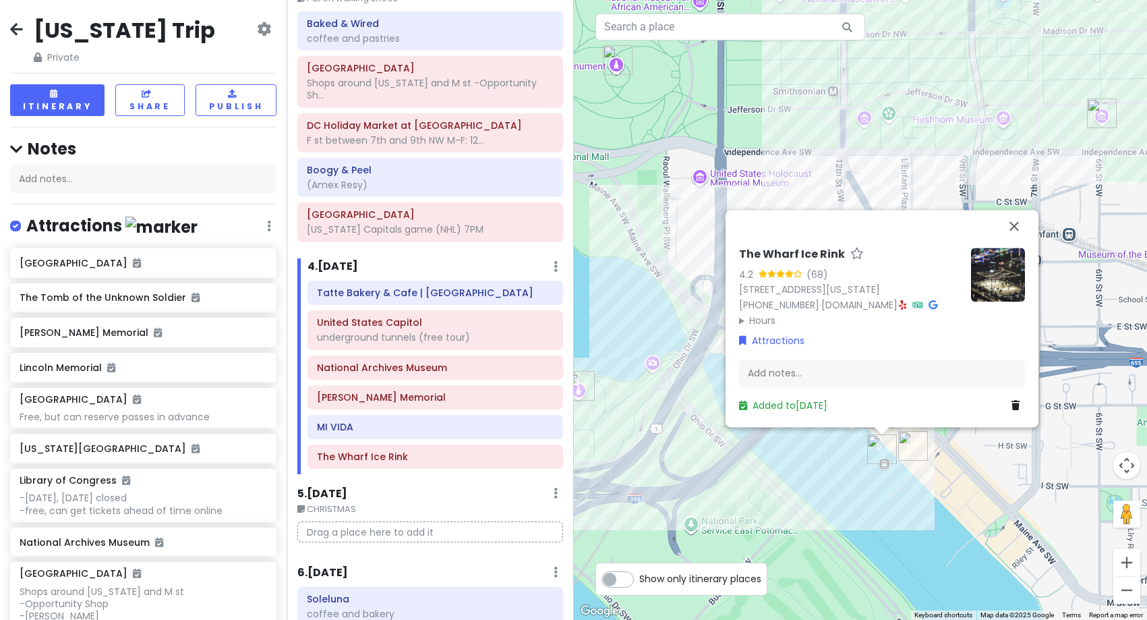
click at [787, 502] on div "The Wharf Ice Rink 4.2 (68) [STREET_ADDRESS][US_STATE] [PHONE_NUMBER] · [DOMAIN…" at bounding box center [861, 310] width 574 height 620
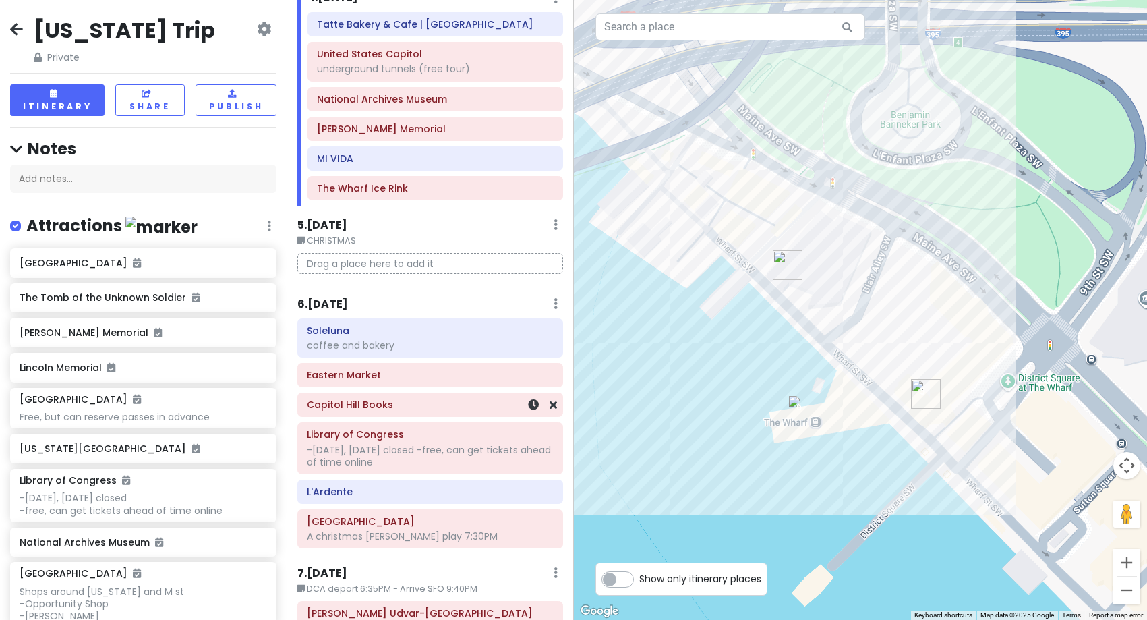
scroll to position [742, 0]
click at [334, 303] on h6 "6 . [DATE]" at bounding box center [322, 303] width 51 height 14
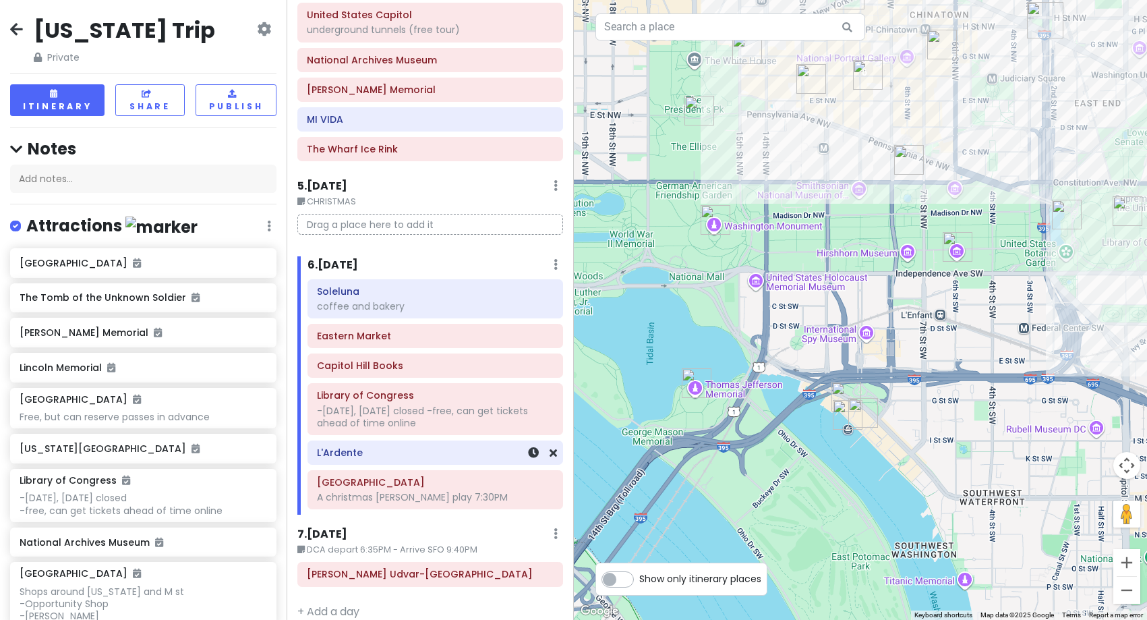
scroll to position [796, 0]
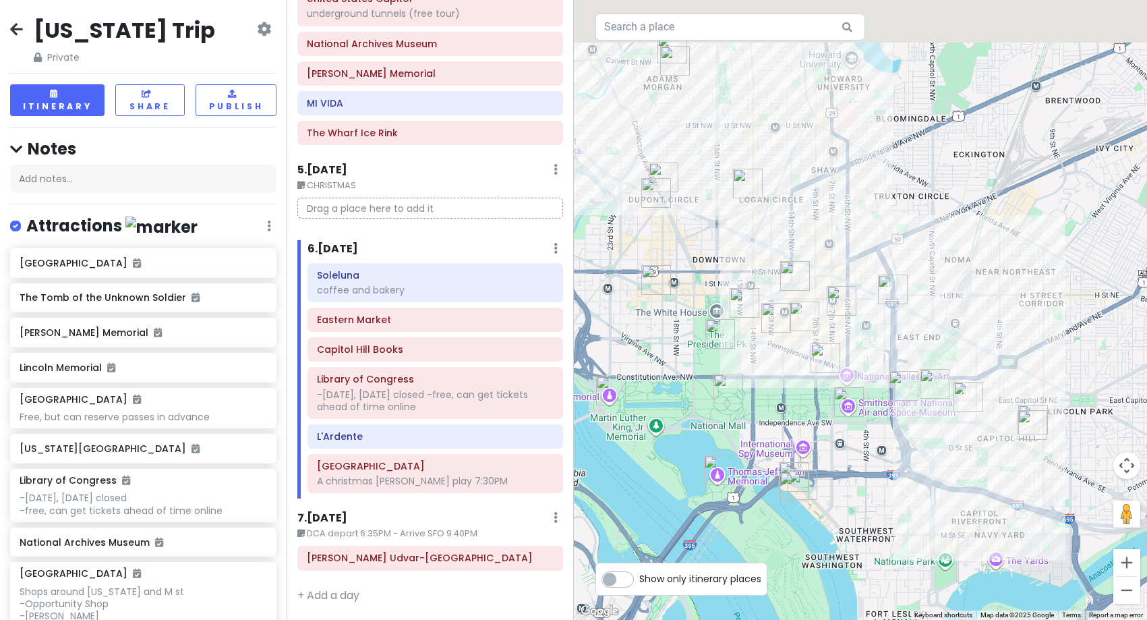
drag, startPoint x: 1009, startPoint y: 316, endPoint x: 859, endPoint y: 431, distance: 188.9
click at [859, 431] on div at bounding box center [861, 310] width 574 height 620
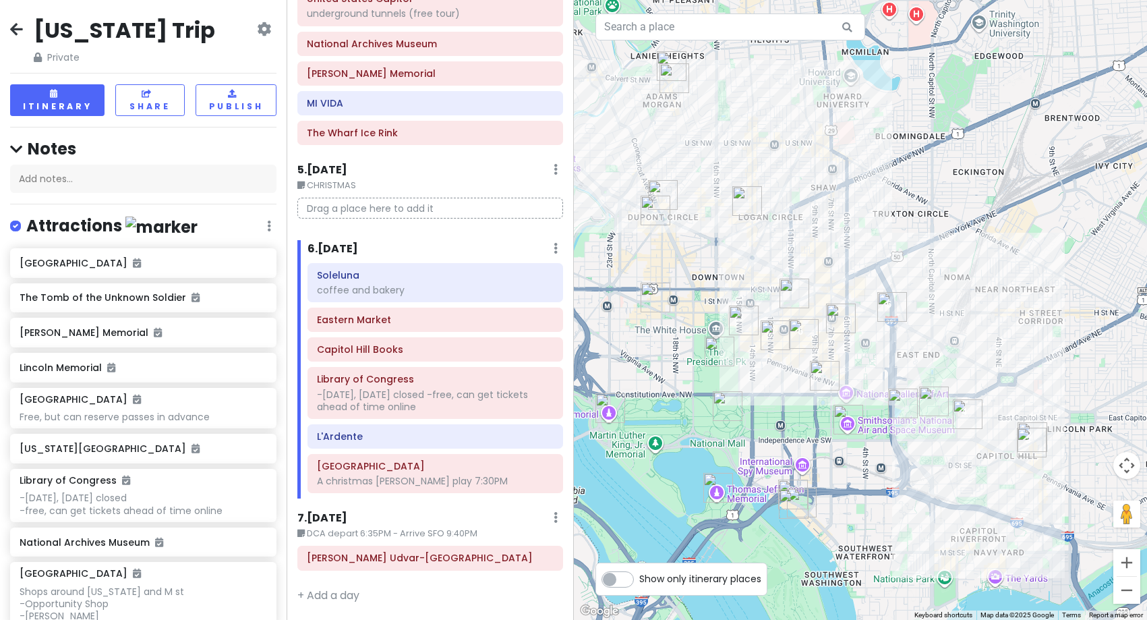
click at [339, 518] on h6 "7 . [DATE]" at bounding box center [322, 518] width 50 height 14
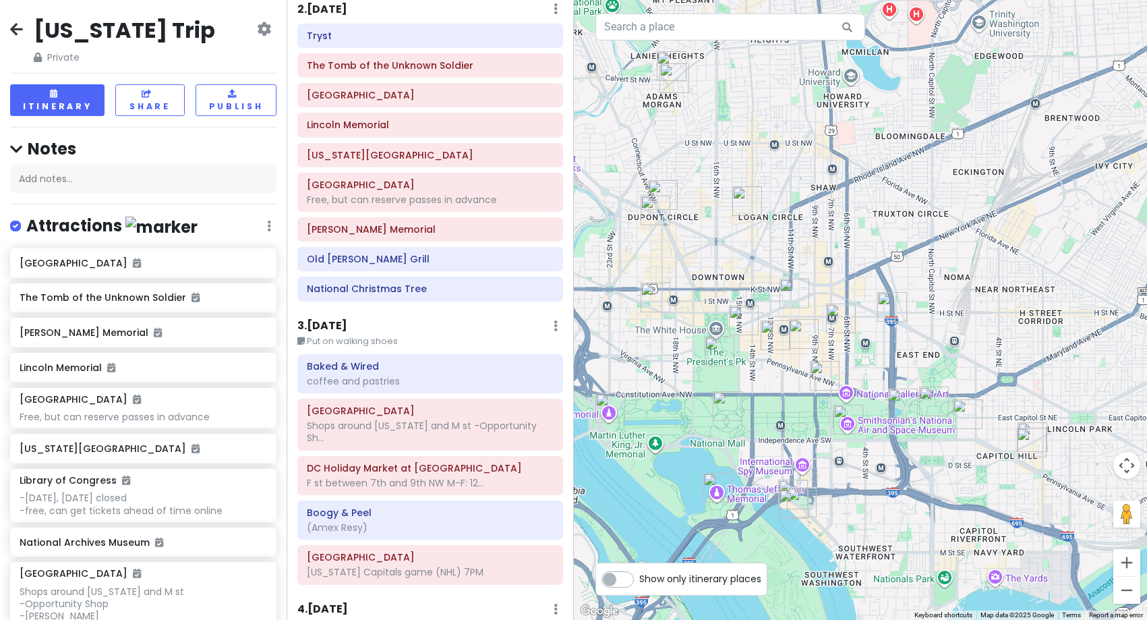
scroll to position [0, 0]
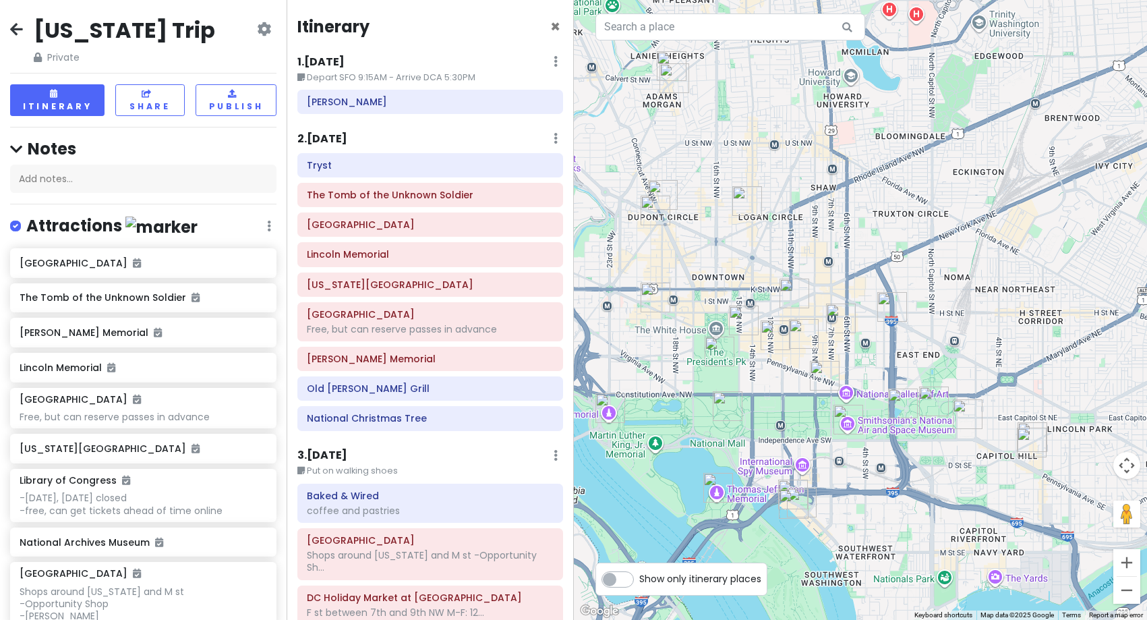
click at [329, 63] on h6 "1 . [DATE]" at bounding box center [320, 62] width 47 height 14
